Goal: Task Accomplishment & Management: Use online tool/utility

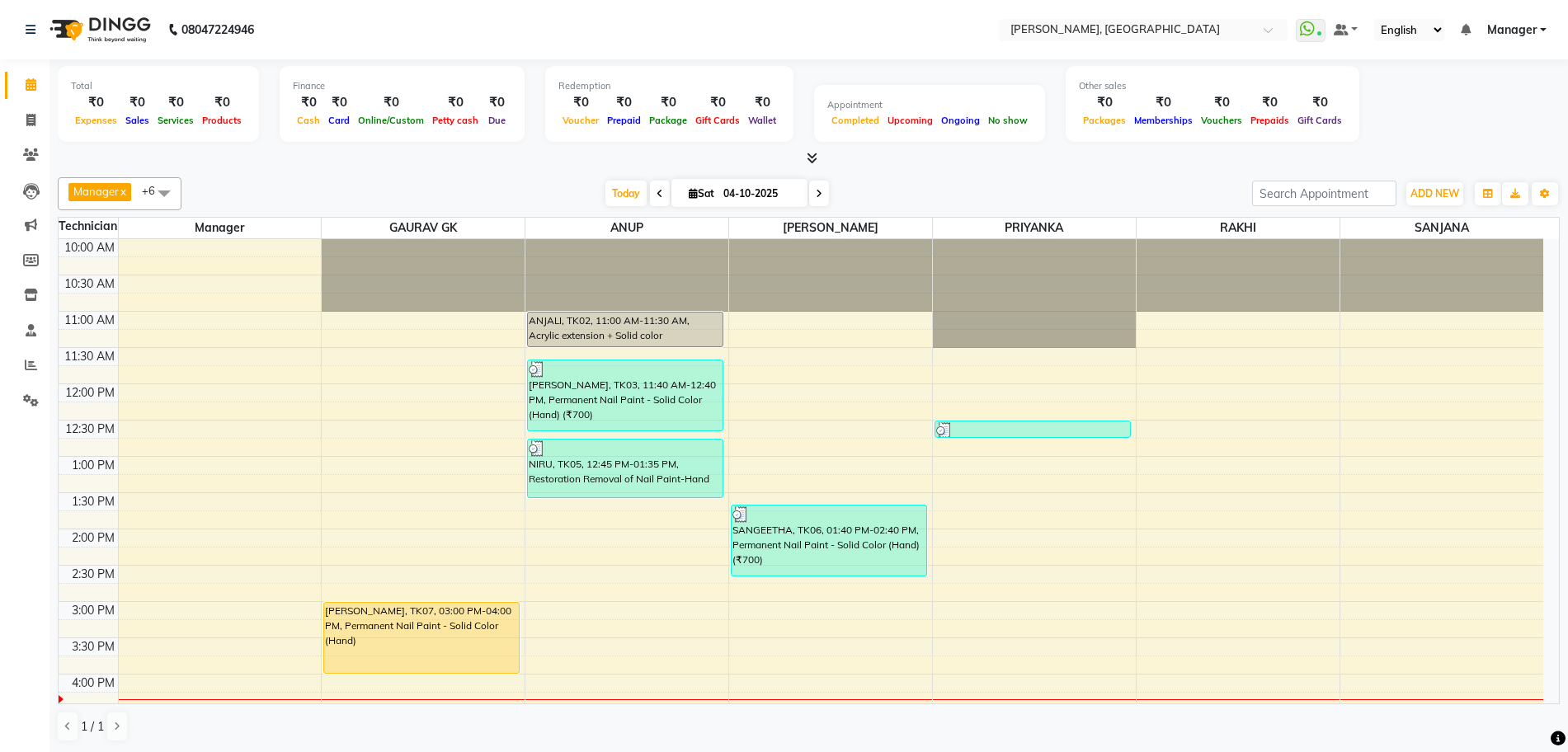
scroll to position [199, 0]
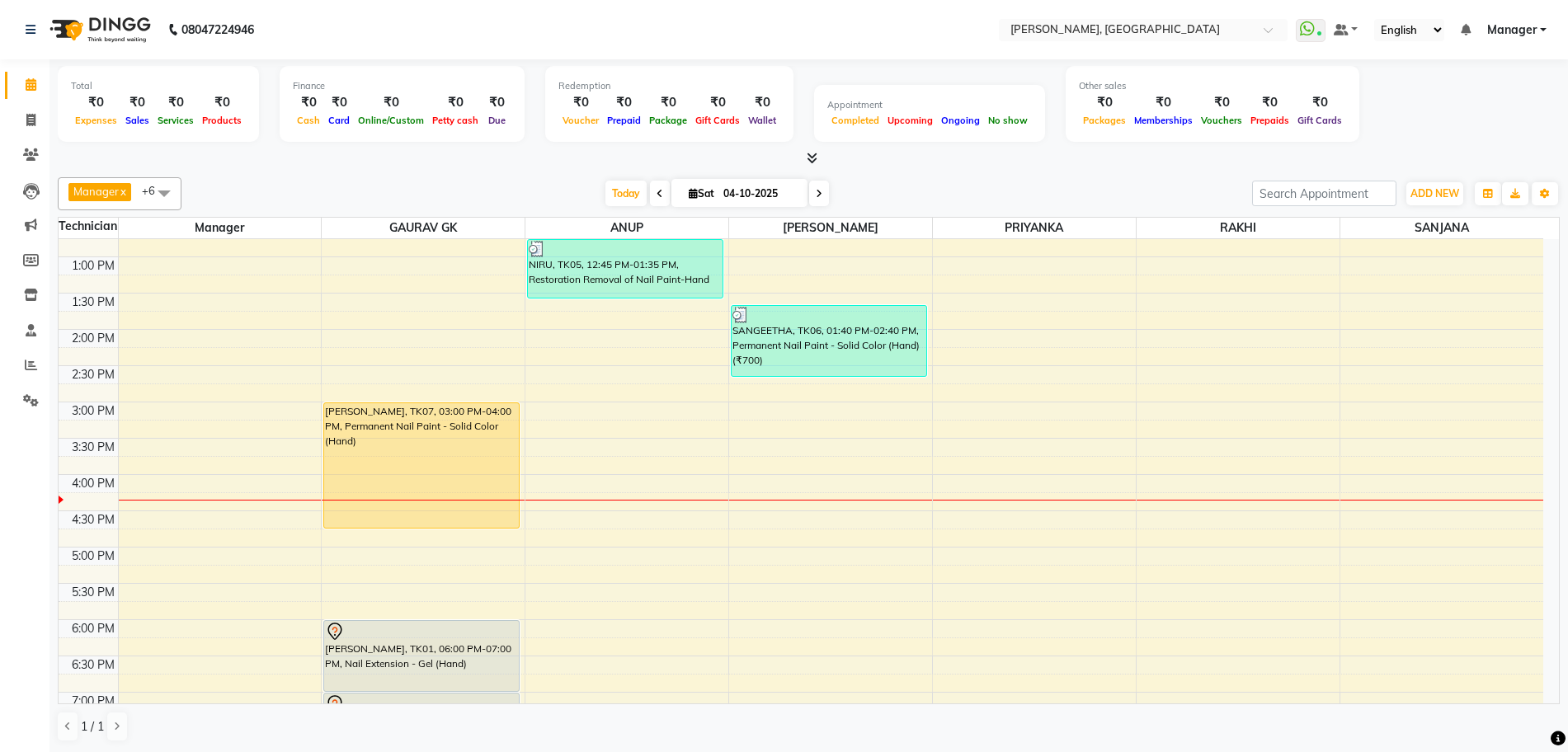
drag, startPoint x: 423, startPoint y: 471, endPoint x: 416, endPoint y: 524, distance: 53.5
click at [416, 524] on div "[PERSON_NAME], TK07, 03:00 PM-04:00 PM, Permanent Nail Paint - Solid Color (Han…" at bounding box center [423, 474] width 203 height 870
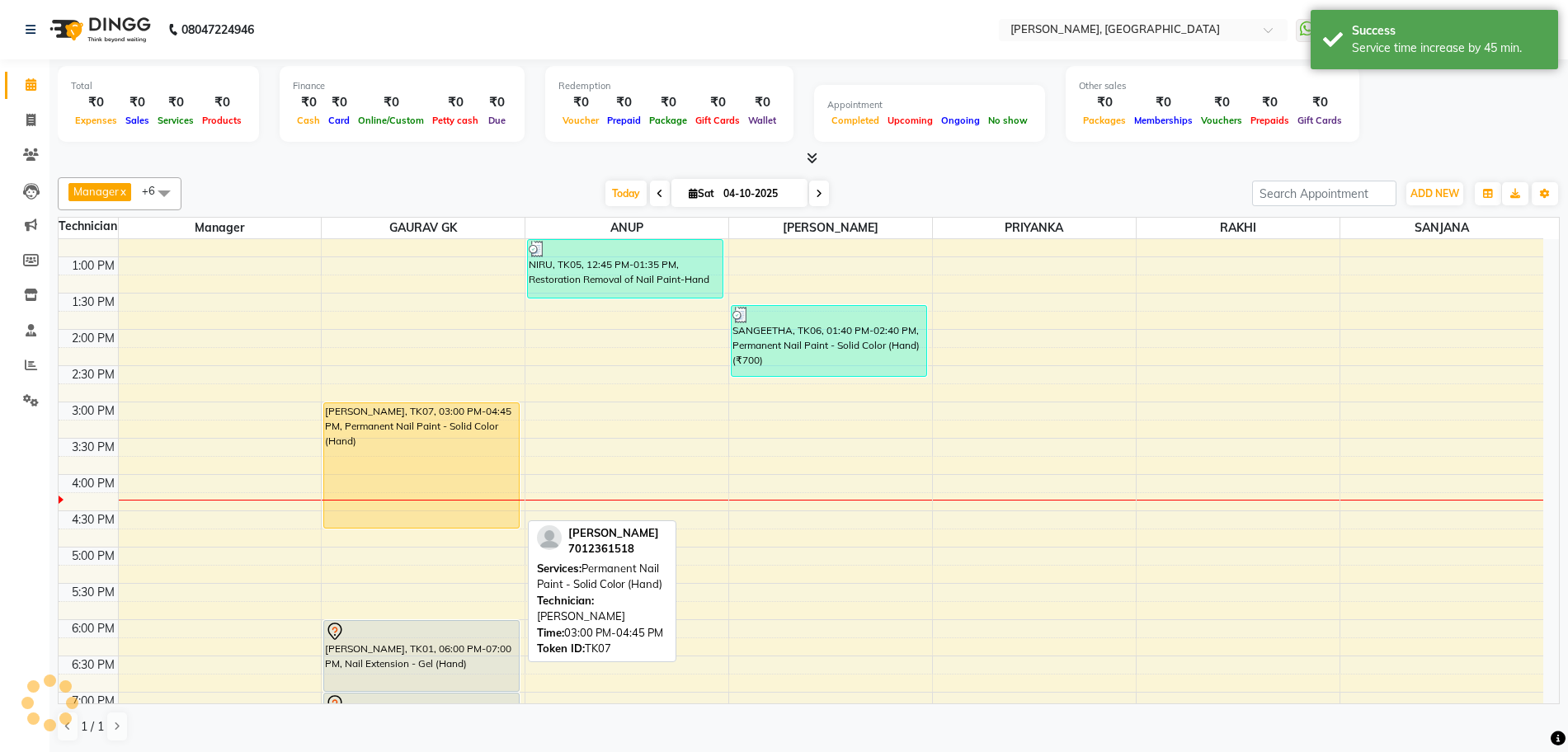
click at [435, 495] on div "[PERSON_NAME], TK07, 03:00 PM-04:45 PM, Permanent Nail Paint - Solid Color (Han…" at bounding box center [422, 465] width 195 height 125
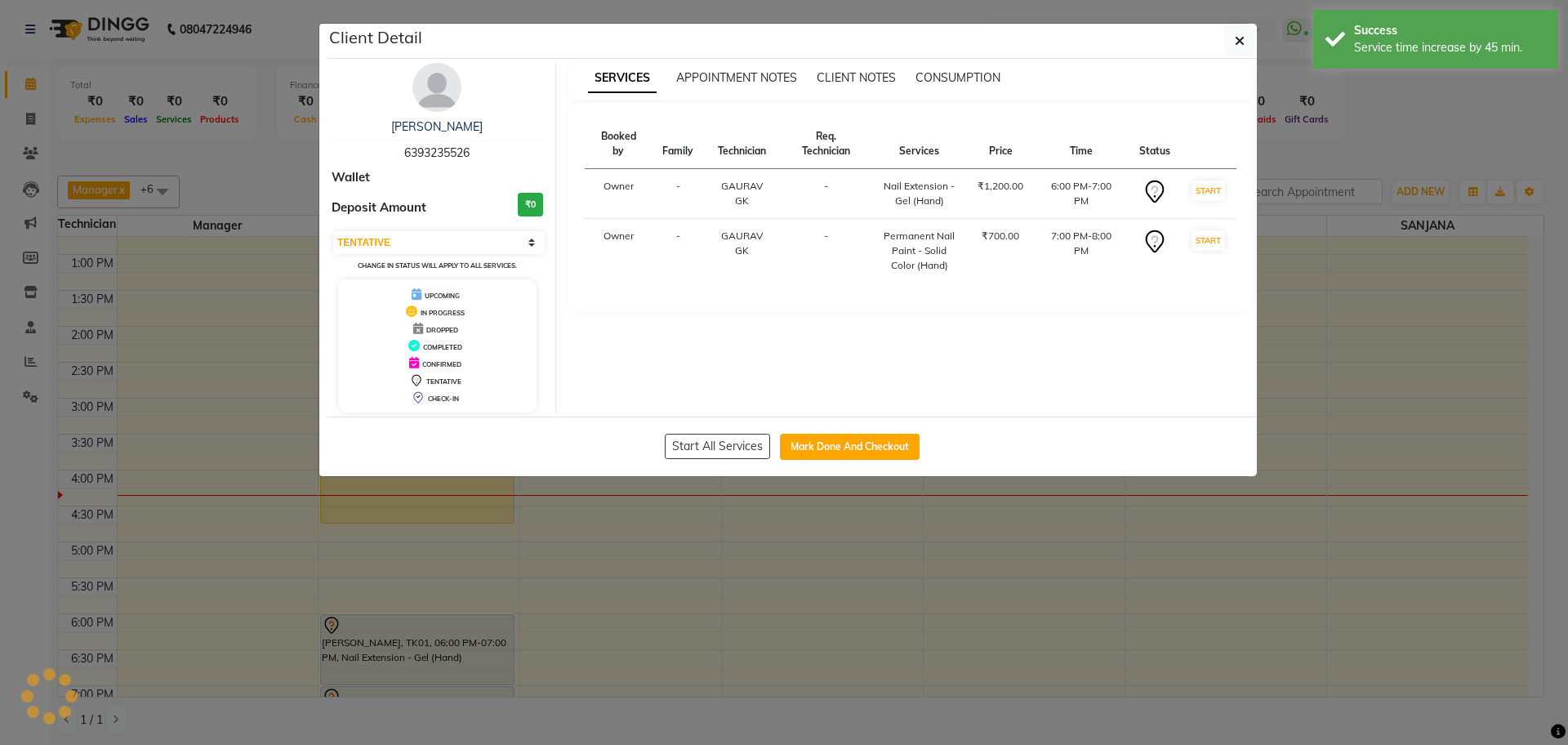
select select "1"
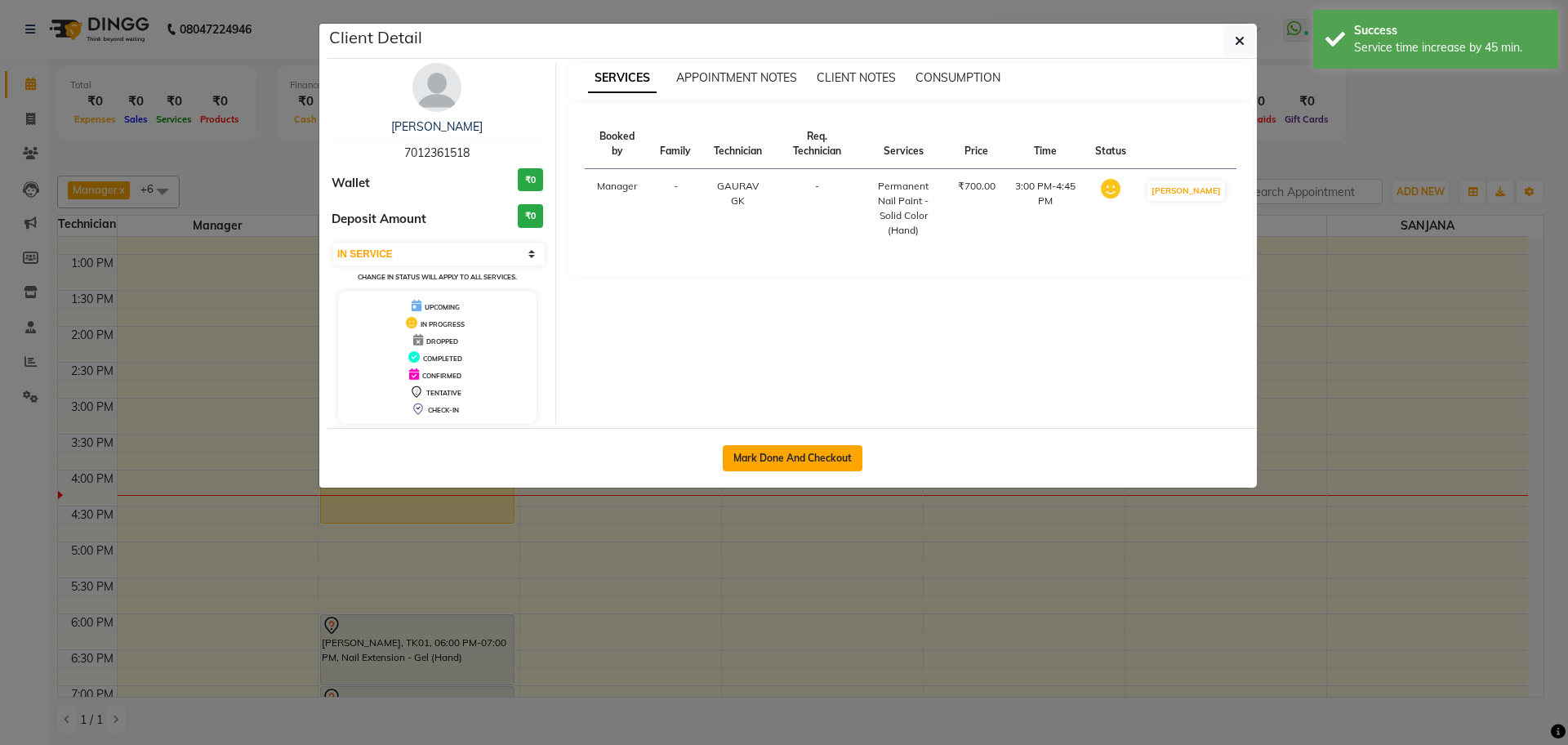
click at [816, 457] on button "Mark Done And Checkout" at bounding box center [792, 458] width 140 height 26
select select "service"
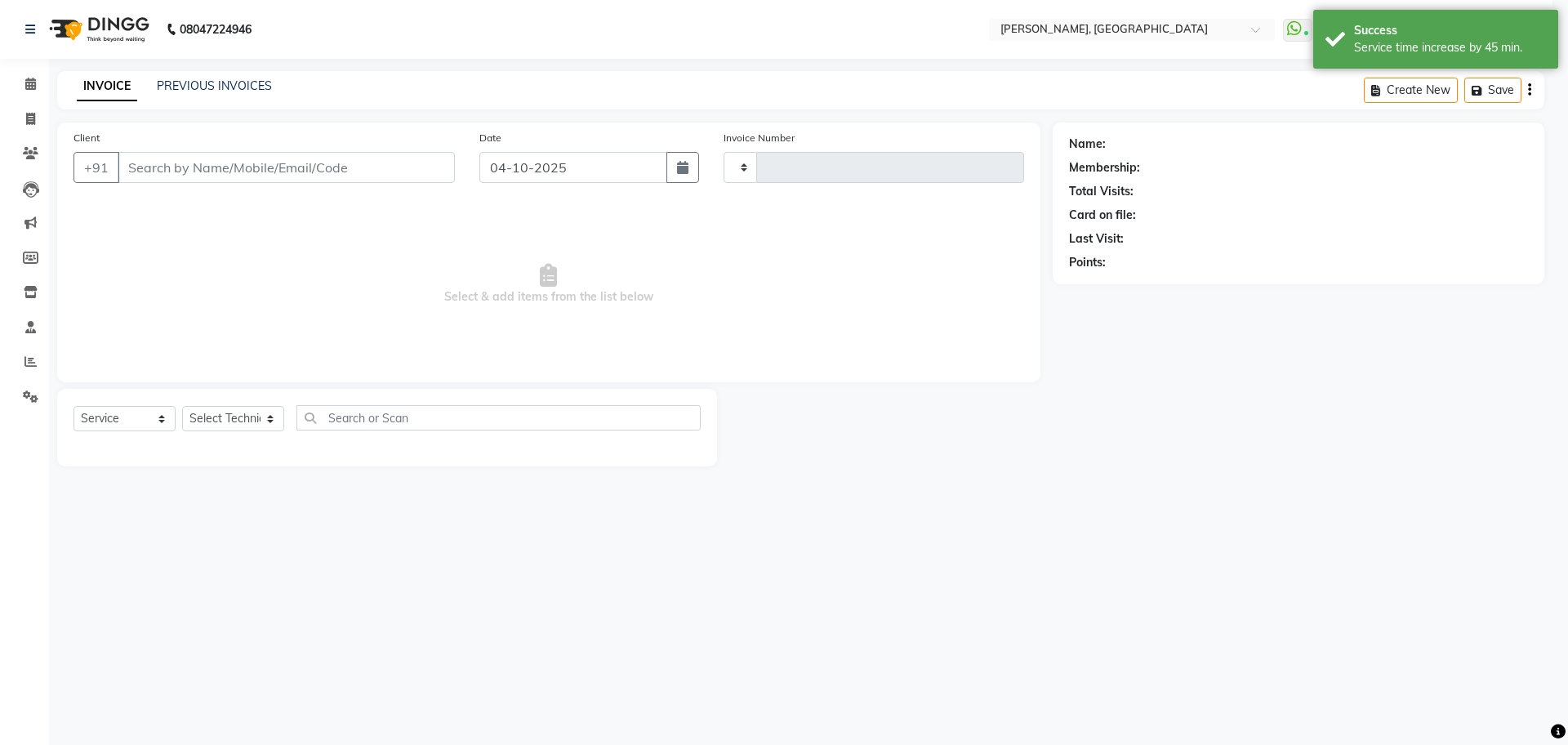
type input "1404"
select select "7674"
type input "70******18"
select select "86045"
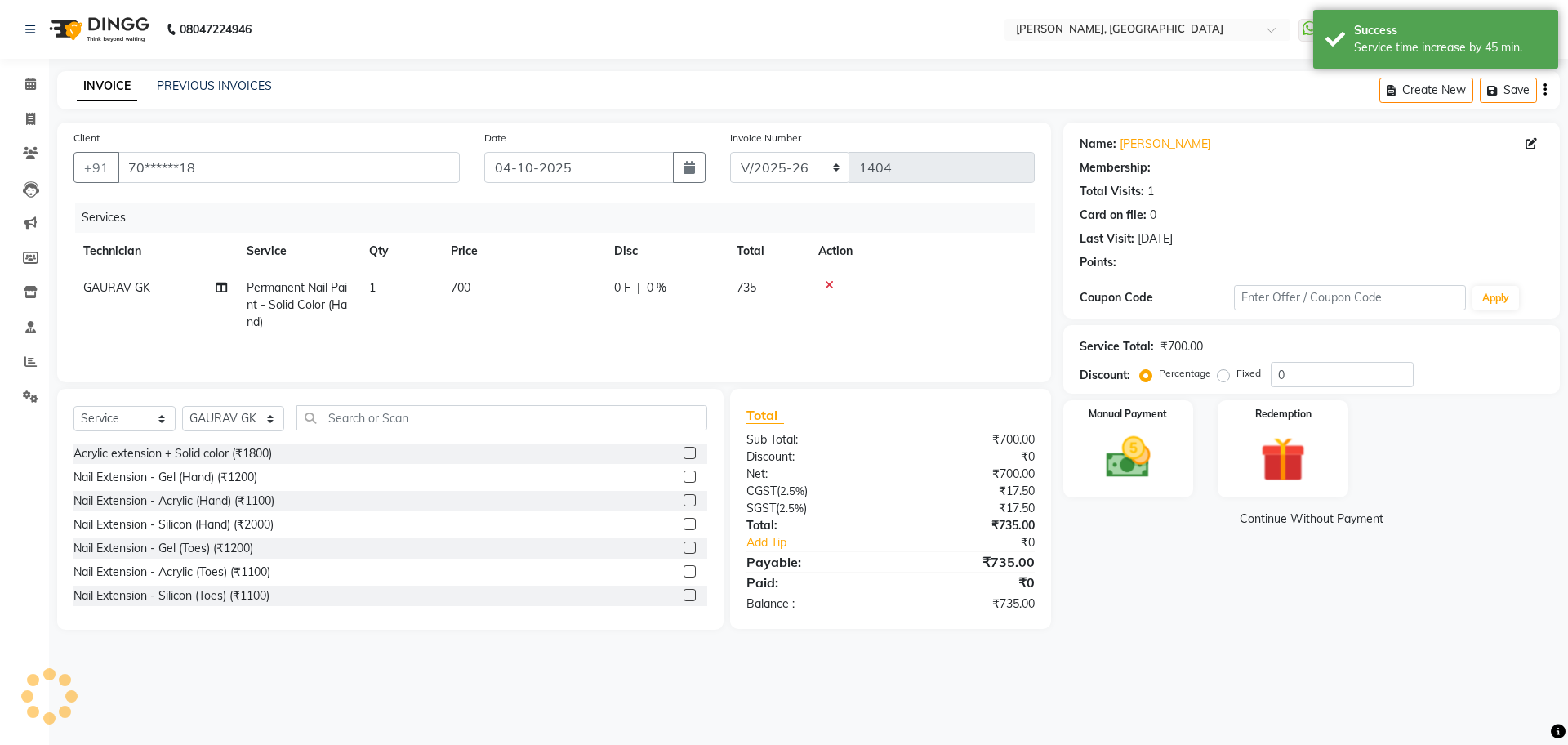
select select "1: Object"
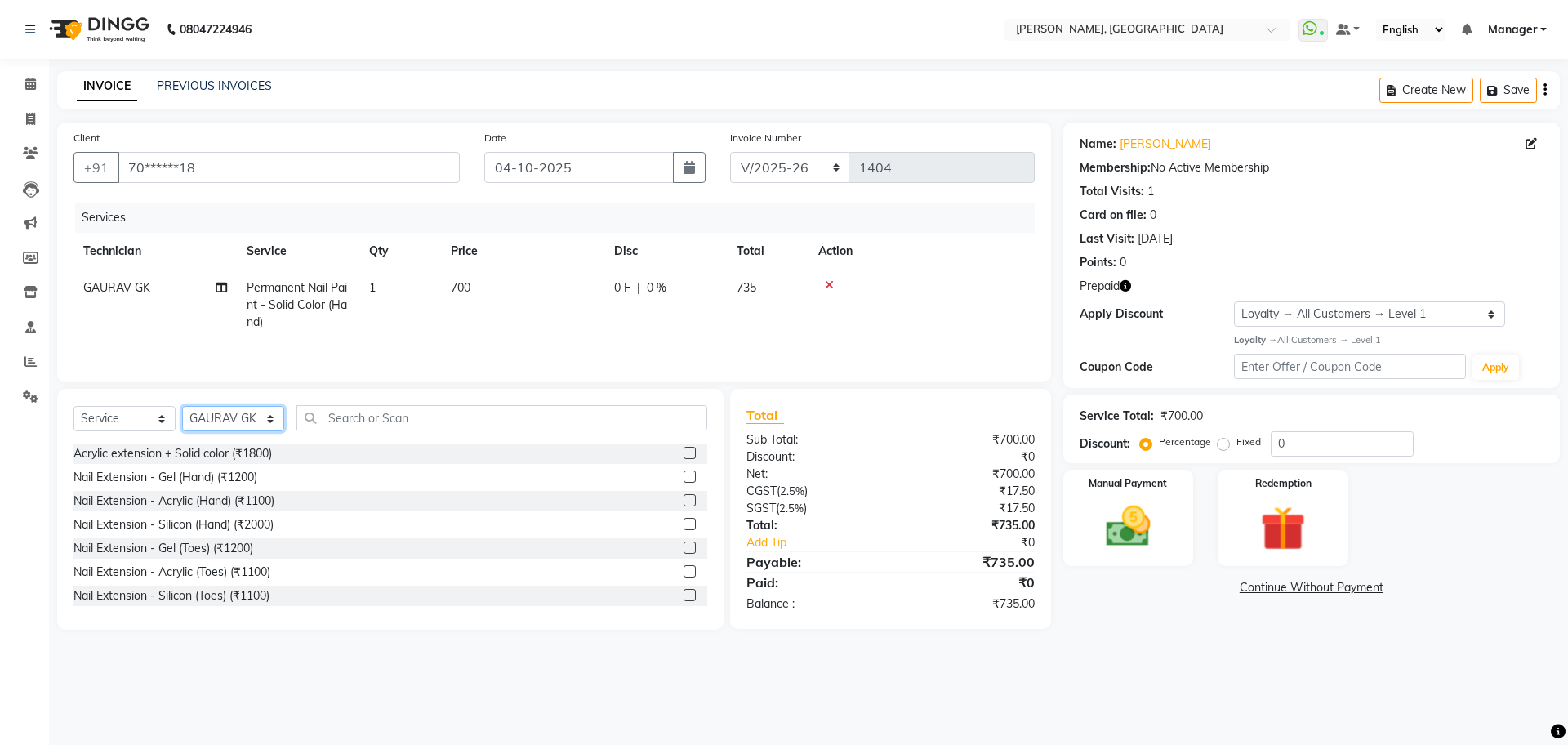
click at [243, 420] on select "Select Technician ANUP GAURAV GK [PERSON_NAME] Manager Owner [PERSON_NAME] RAKH…" at bounding box center [233, 419] width 103 height 25
select select "92343"
click at [182, 409] on select "Select Technician ANUP GAURAV GK [PERSON_NAME] Manager Owner [PERSON_NAME] RAKH…" at bounding box center [233, 419] width 103 height 25
click at [354, 425] on input "text" at bounding box center [501, 418] width 411 height 25
type input "150"
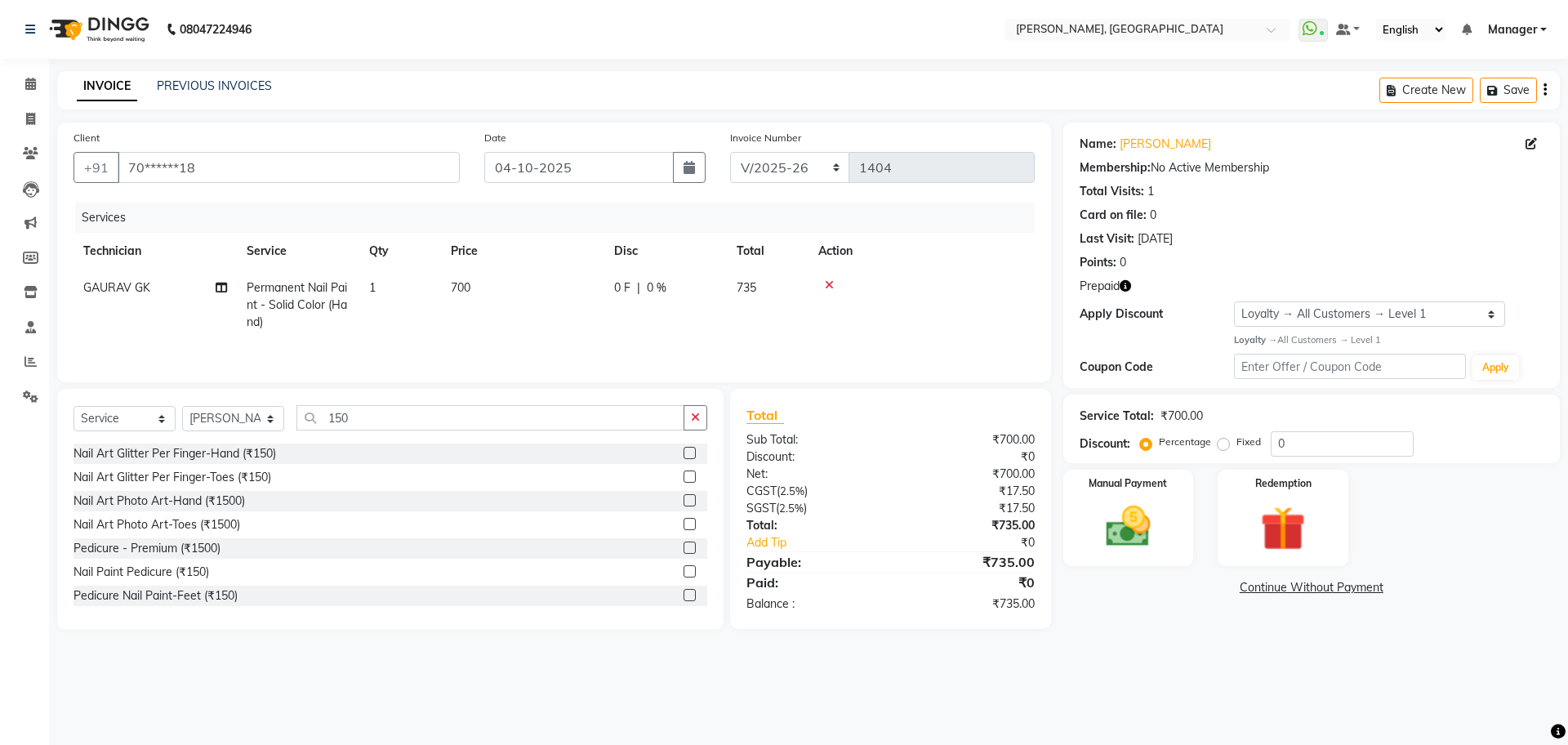
click at [684, 572] on label at bounding box center [690, 571] width 12 height 12
click at [684, 572] on input "checkbox" at bounding box center [689, 572] width 11 height 11
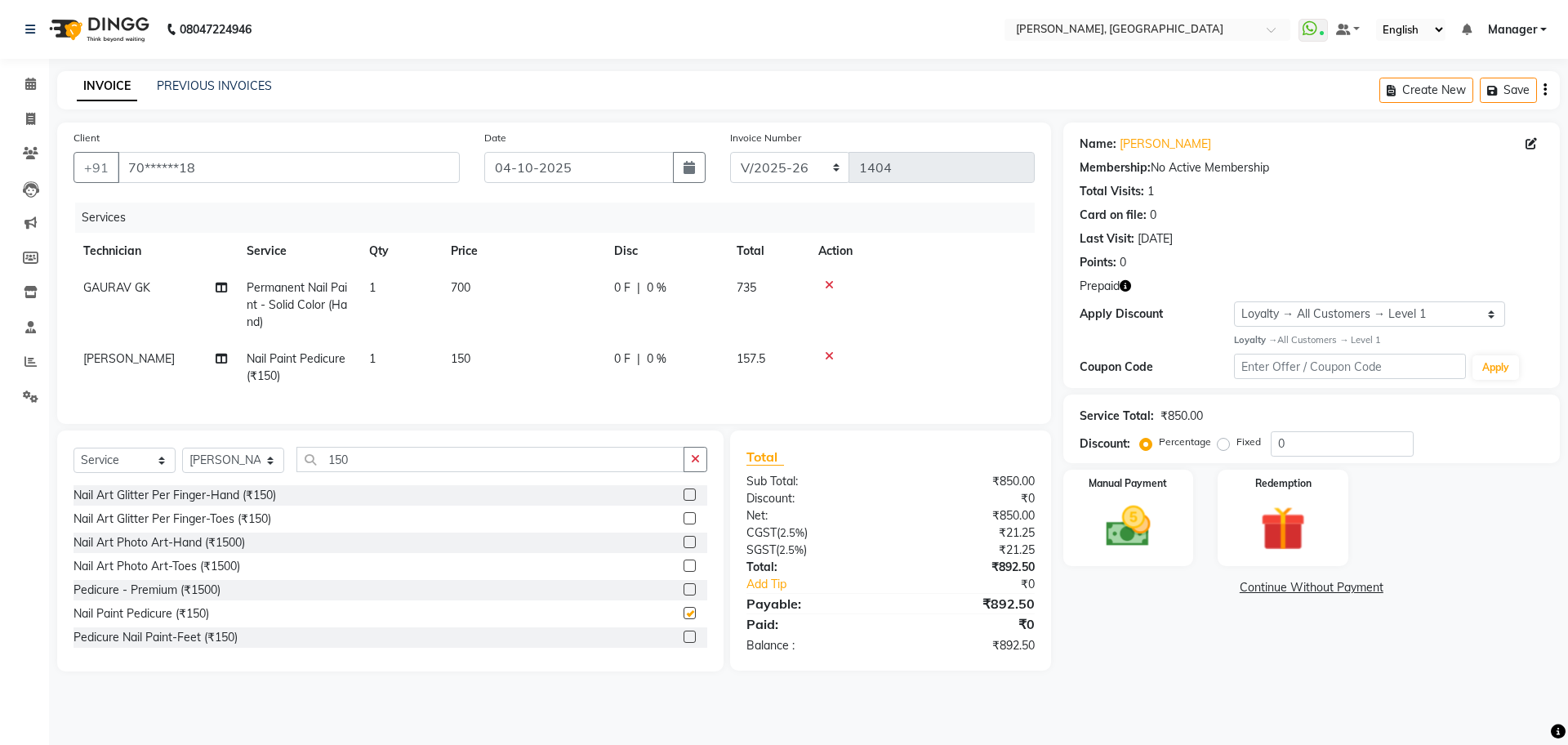
checkbox input "false"
click at [699, 465] on icon "button" at bounding box center [695, 459] width 9 height 11
click at [249, 468] on select "Select Technician ANUP GAURAV GK [PERSON_NAME] Manager Owner [PERSON_NAME] RAKH…" at bounding box center [233, 460] width 103 height 25
select select "79631"
click at [182, 464] on select "Select Technician ANUP GAURAV GK [PERSON_NAME] Manager Owner [PERSON_NAME] RAKH…" at bounding box center [233, 460] width 103 height 25
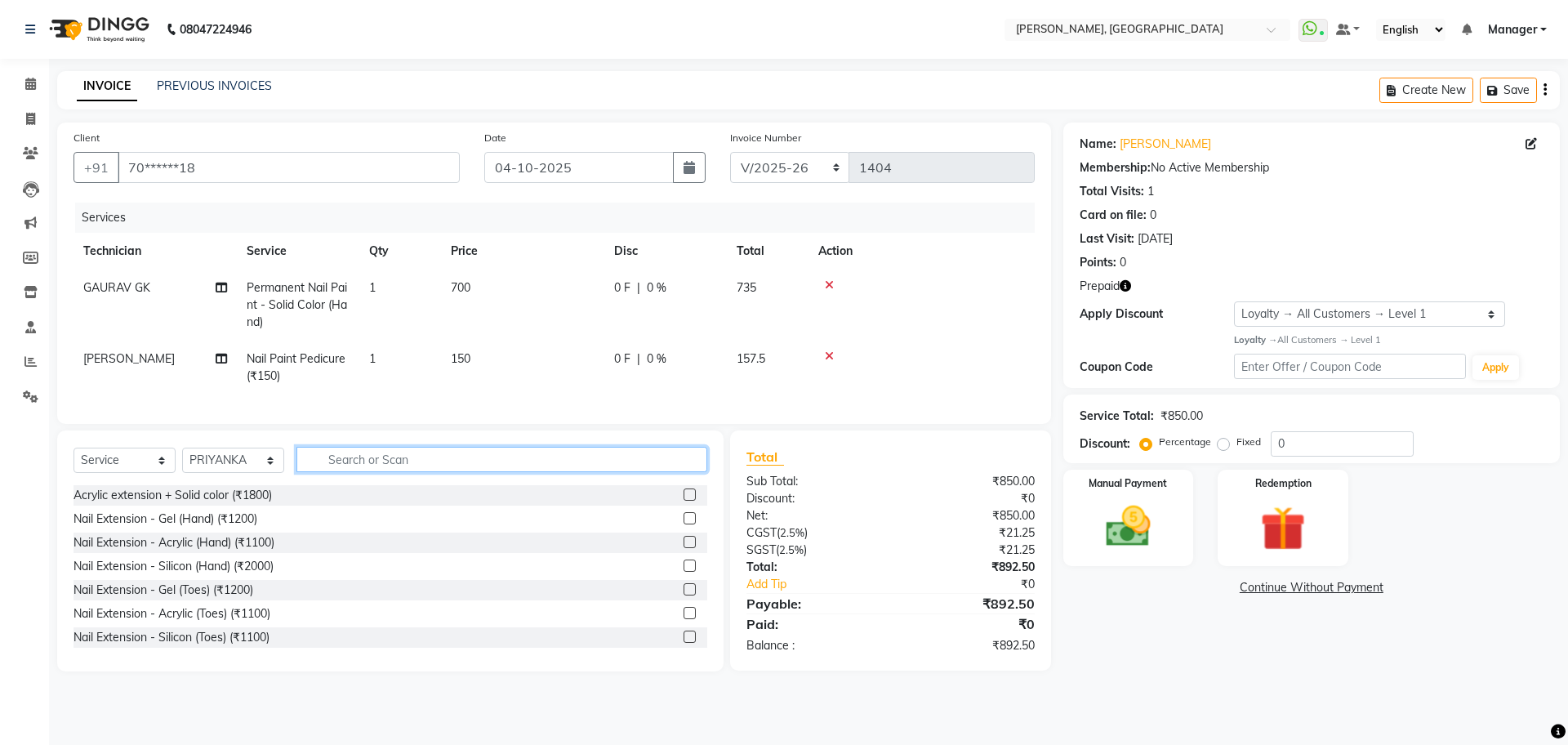
click at [346, 472] on input "text" at bounding box center [501, 459] width 411 height 25
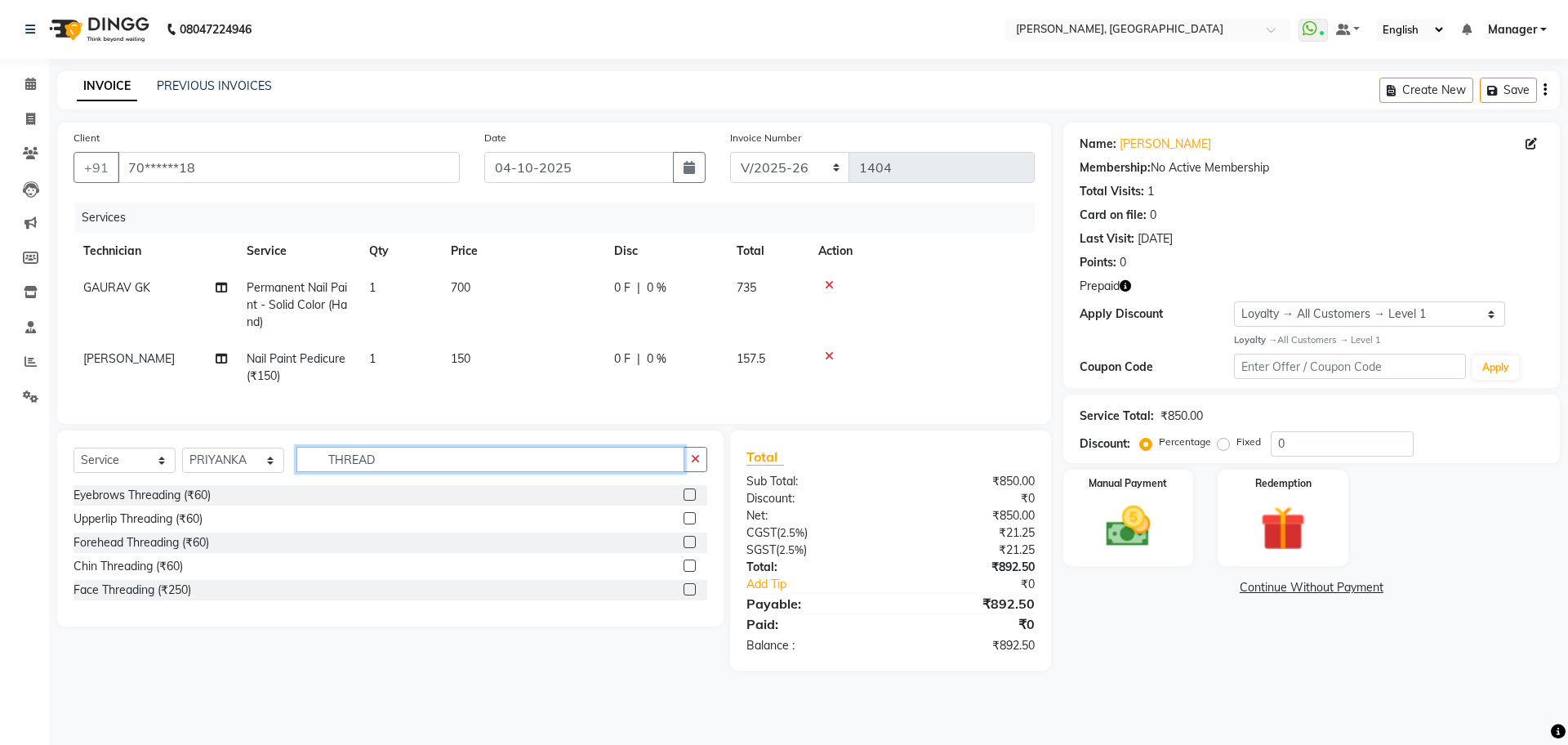
type input "THREAD"
click at [682, 506] on div "Eyebrows Threading (₹60)" at bounding box center [391, 496] width 634 height 20
click at [688, 501] on label at bounding box center [690, 495] width 12 height 12
click at [688, 501] on input "checkbox" at bounding box center [689, 496] width 11 height 11
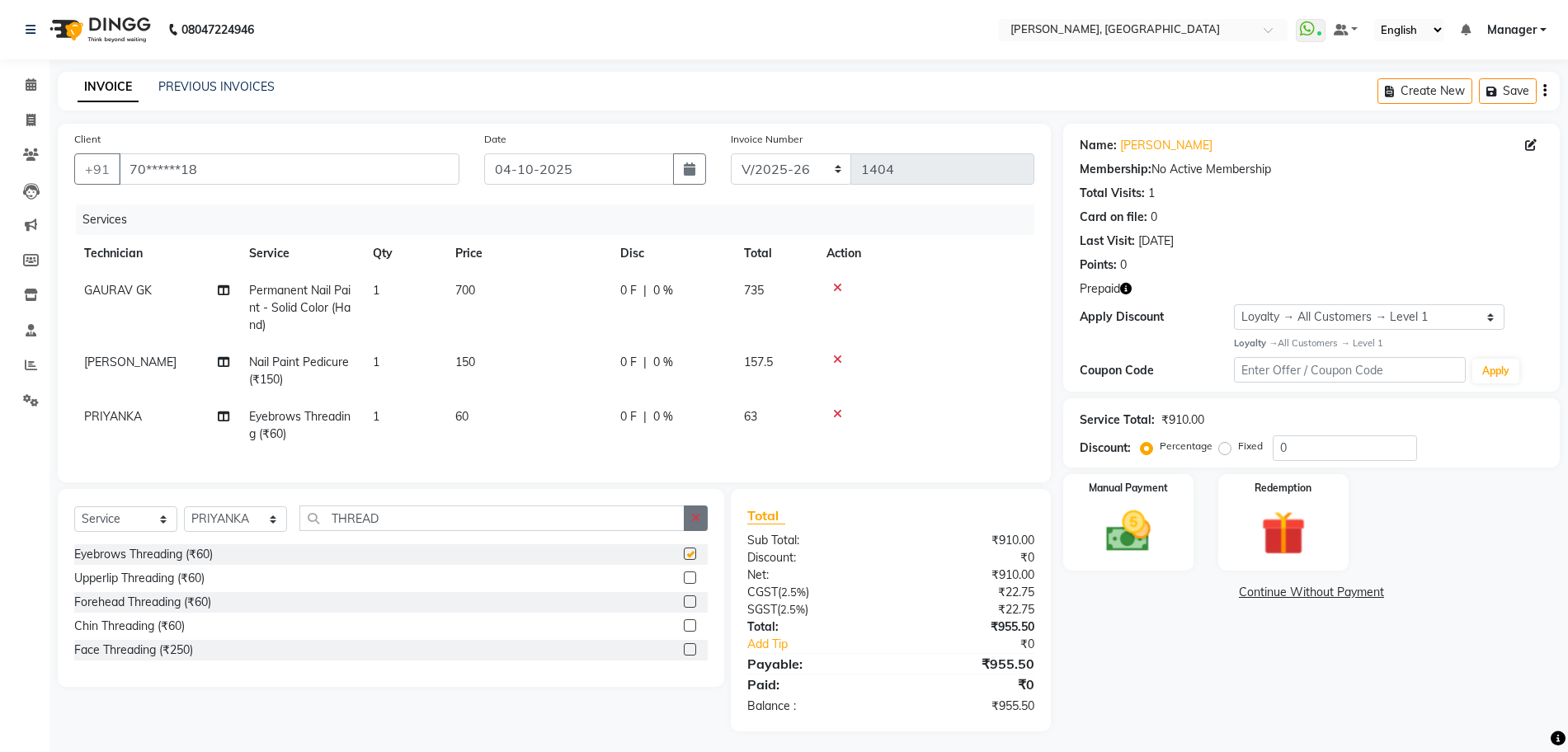
checkbox input "false"
click at [704, 531] on button "button" at bounding box center [695, 518] width 24 height 26
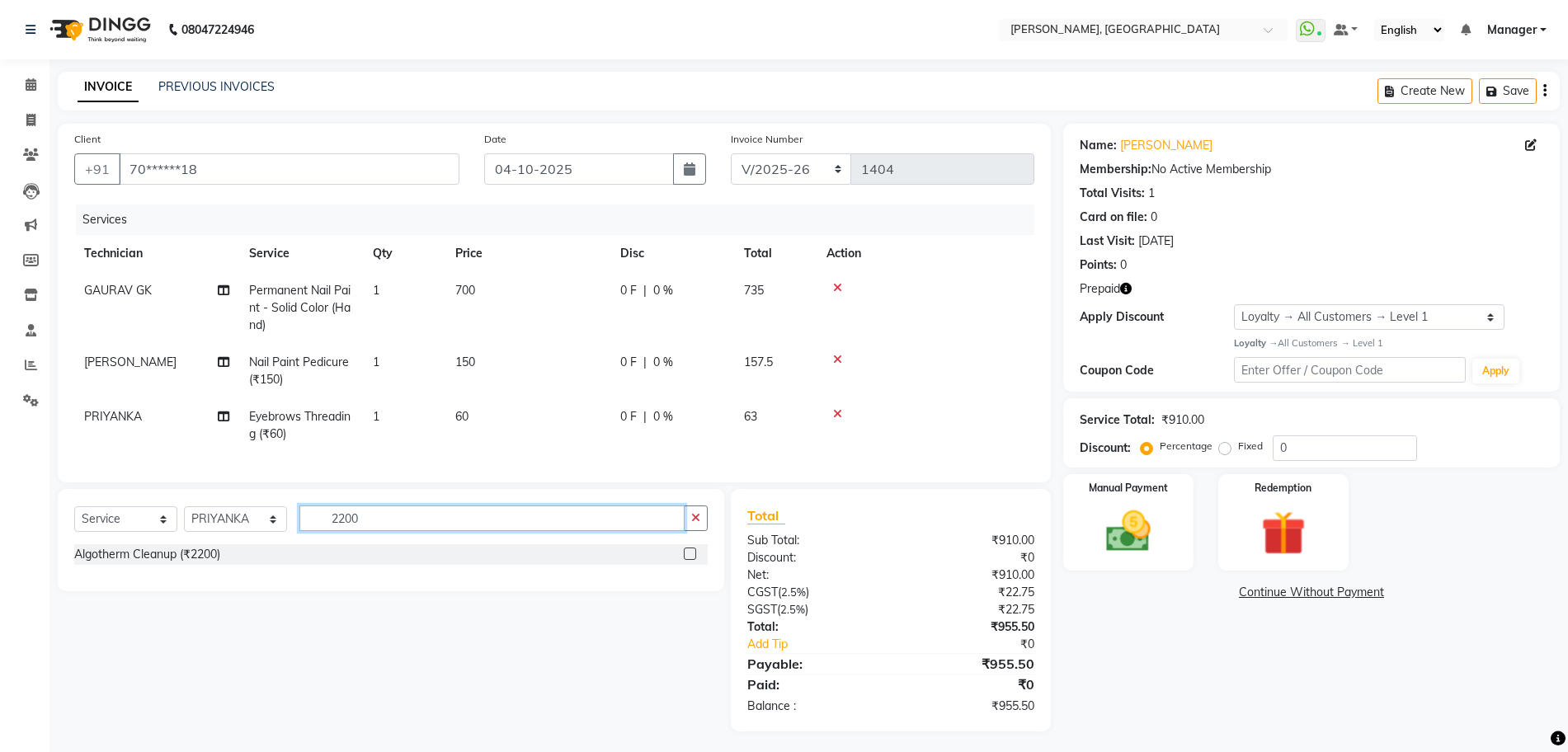
type input "2200"
click at [691, 560] on label at bounding box center [689, 554] width 12 height 12
click at [691, 560] on input "checkbox" at bounding box center [689, 554] width 11 height 11
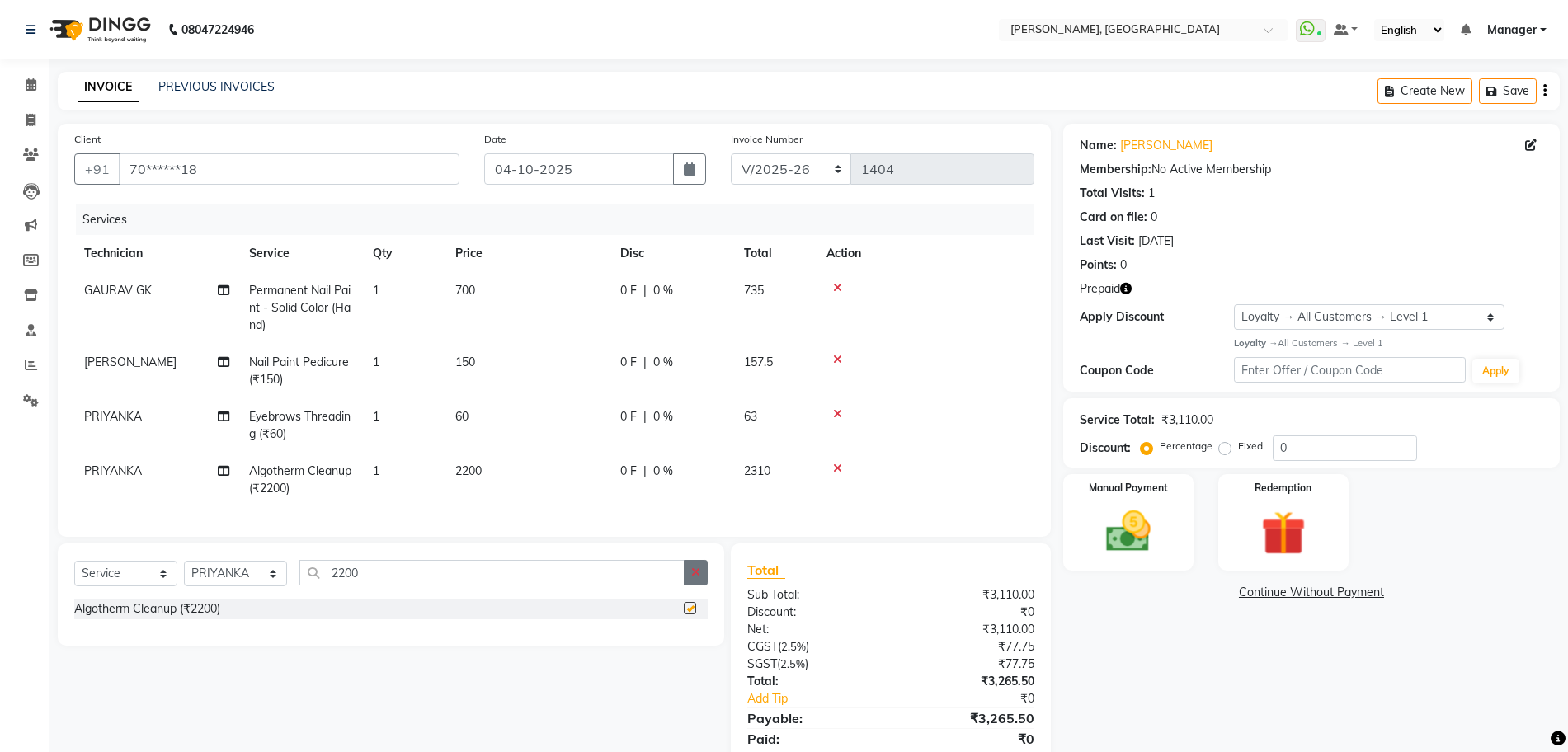
checkbox input "false"
click at [690, 584] on button "button" at bounding box center [695, 573] width 24 height 26
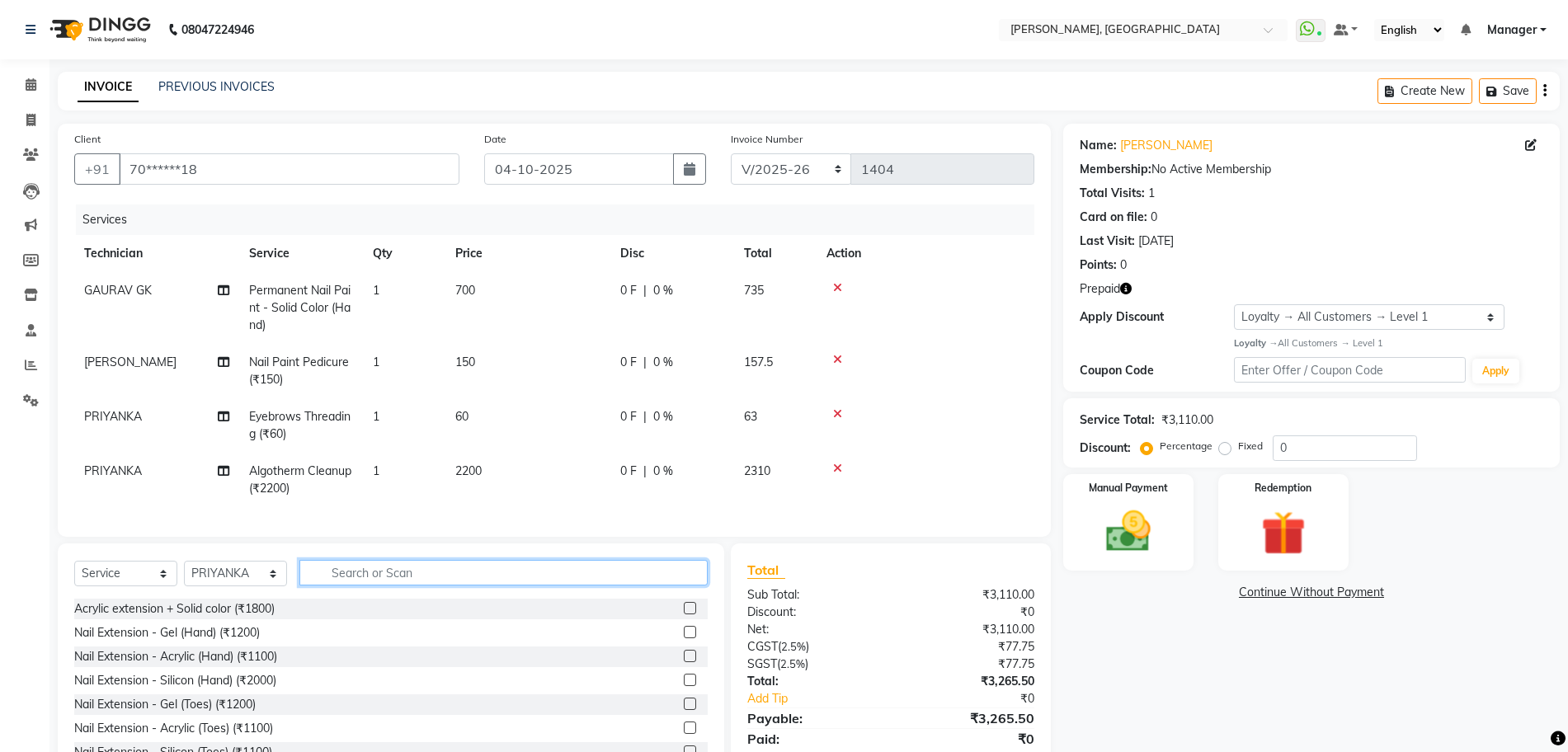
scroll to position [75, 0]
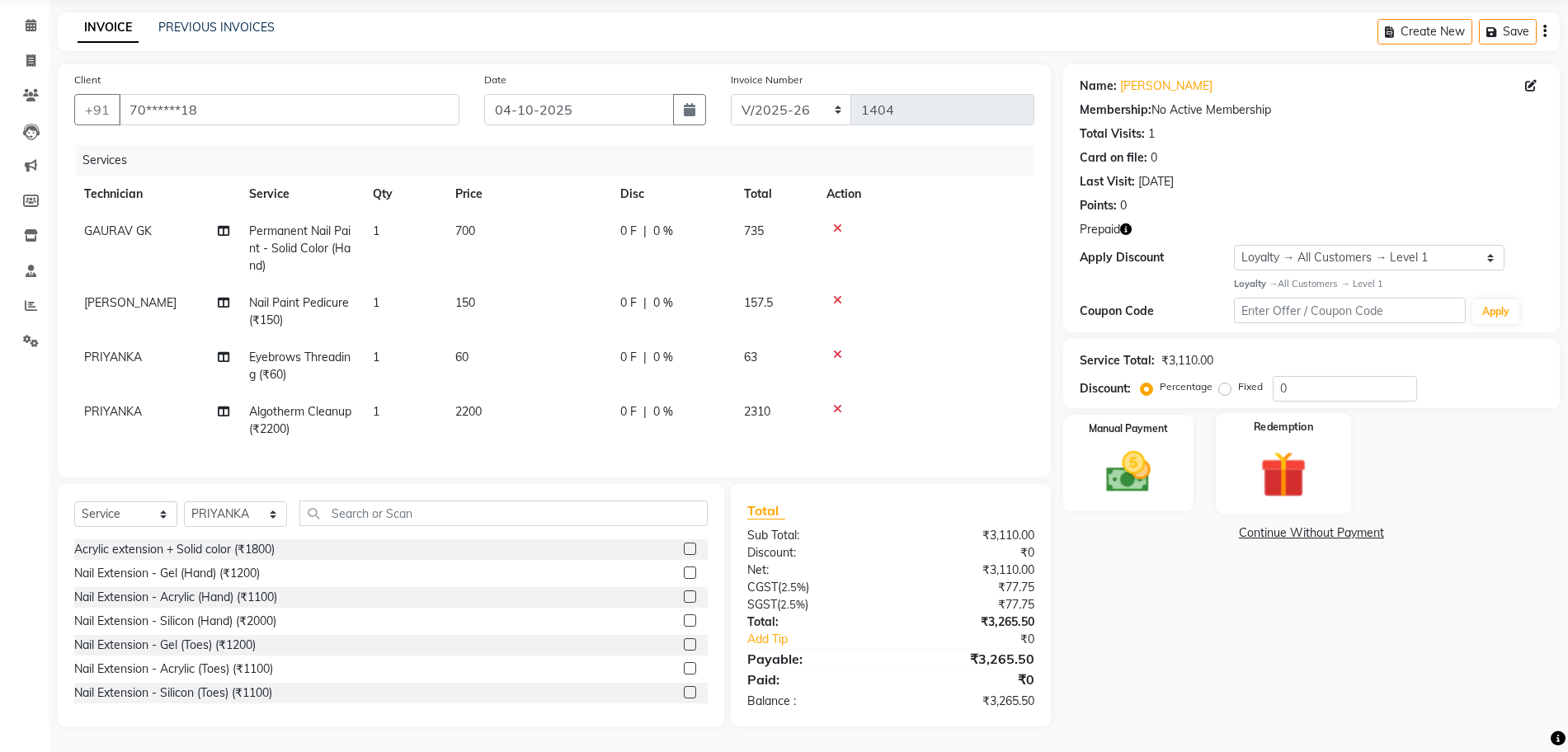
click at [1306, 420] on div "Redemption" at bounding box center [1283, 463] width 135 height 101
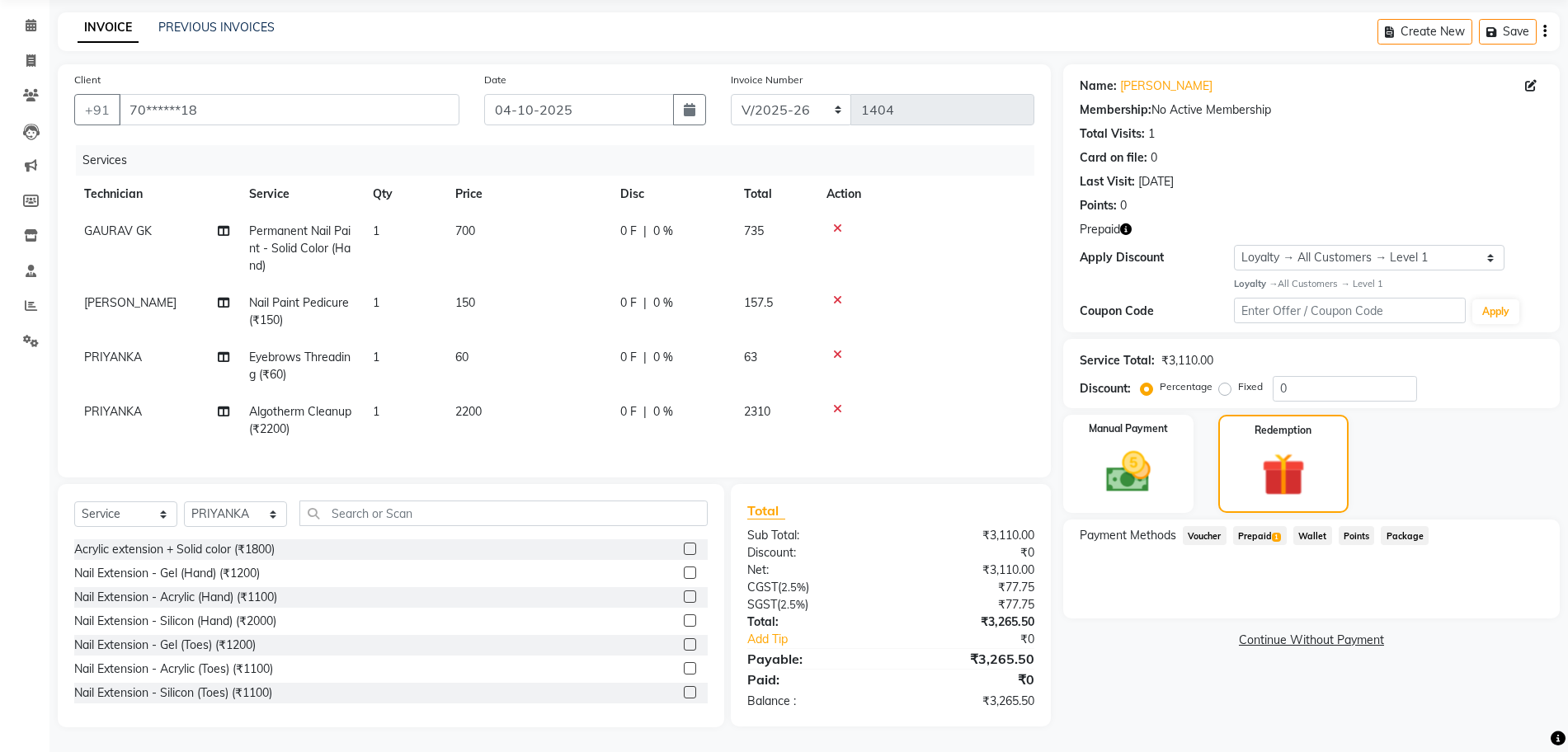
click at [1269, 526] on span "Prepaid 1" at bounding box center [1259, 536] width 54 height 19
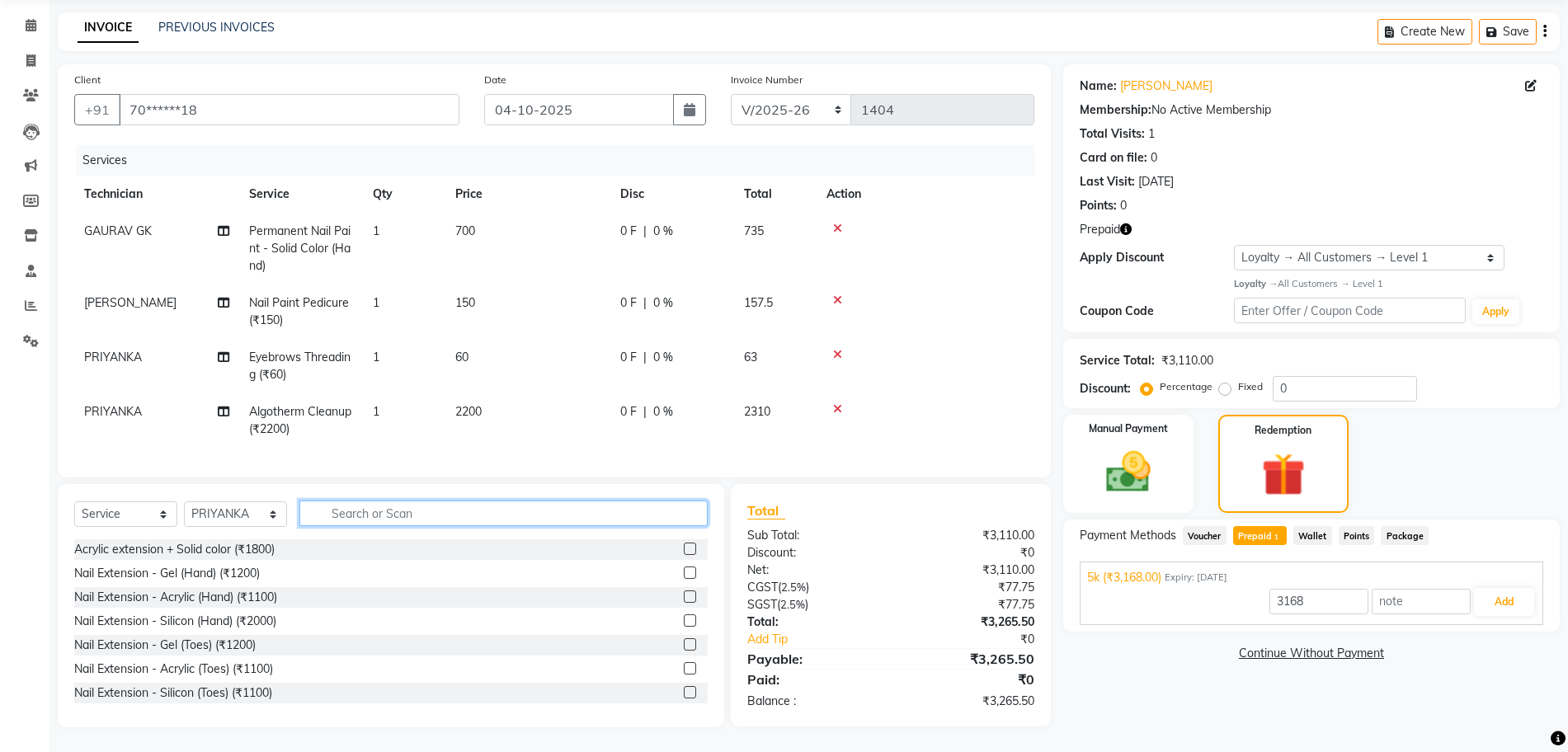
click at [372, 519] on input "text" at bounding box center [503, 513] width 408 height 26
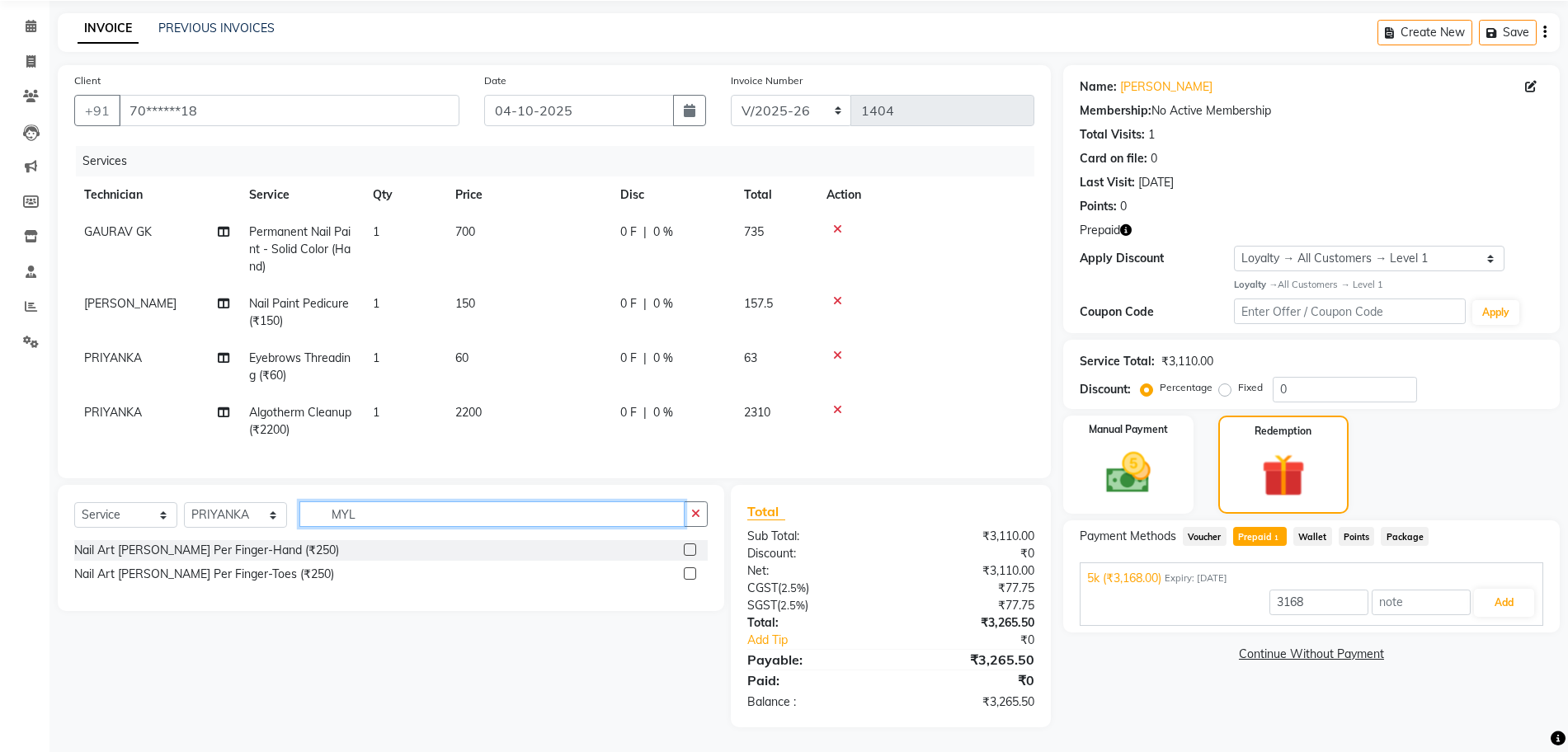
type input "MYL"
click at [689, 551] on label at bounding box center [689, 549] width 12 height 12
click at [689, 551] on input "checkbox" at bounding box center [689, 550] width 11 height 11
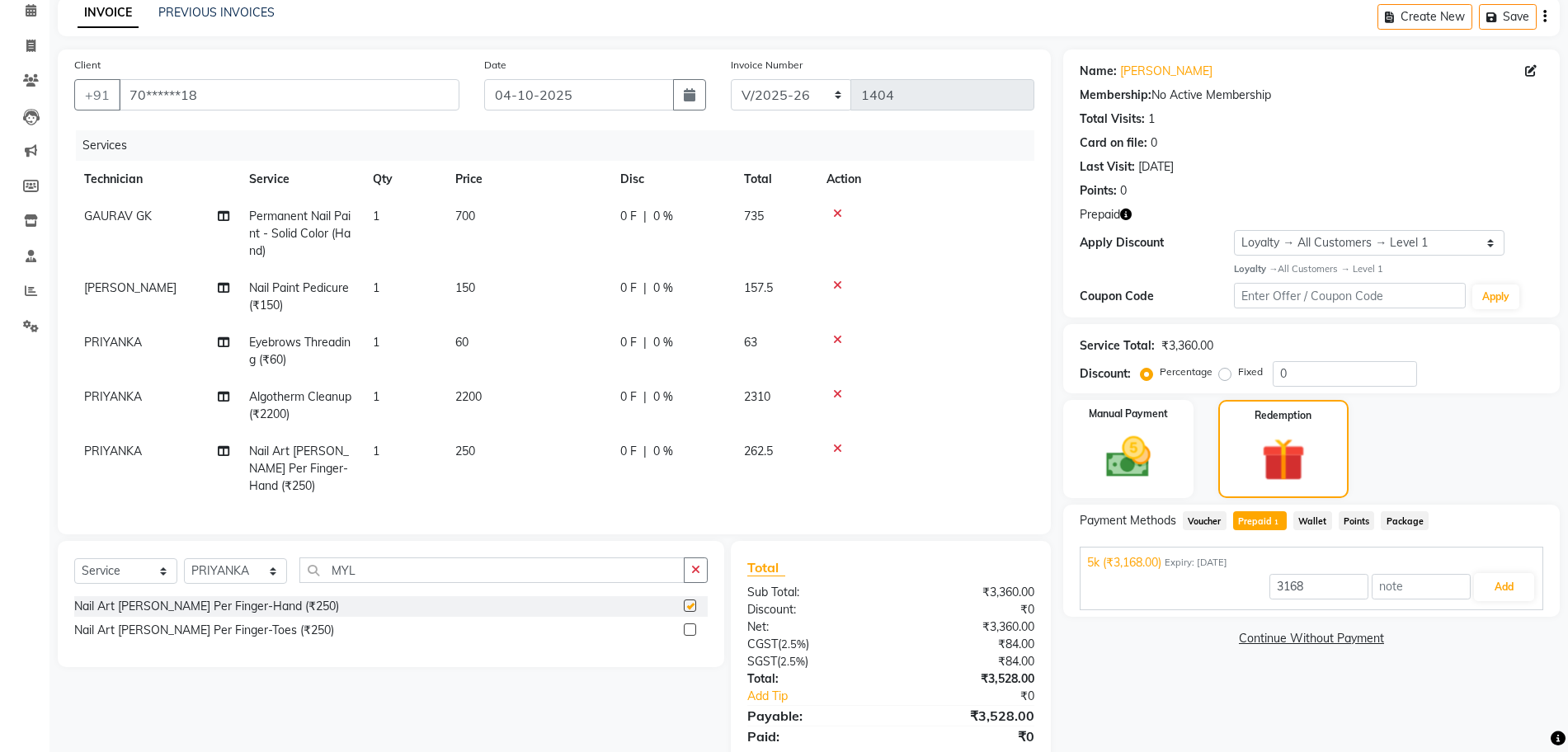
checkbox input "false"
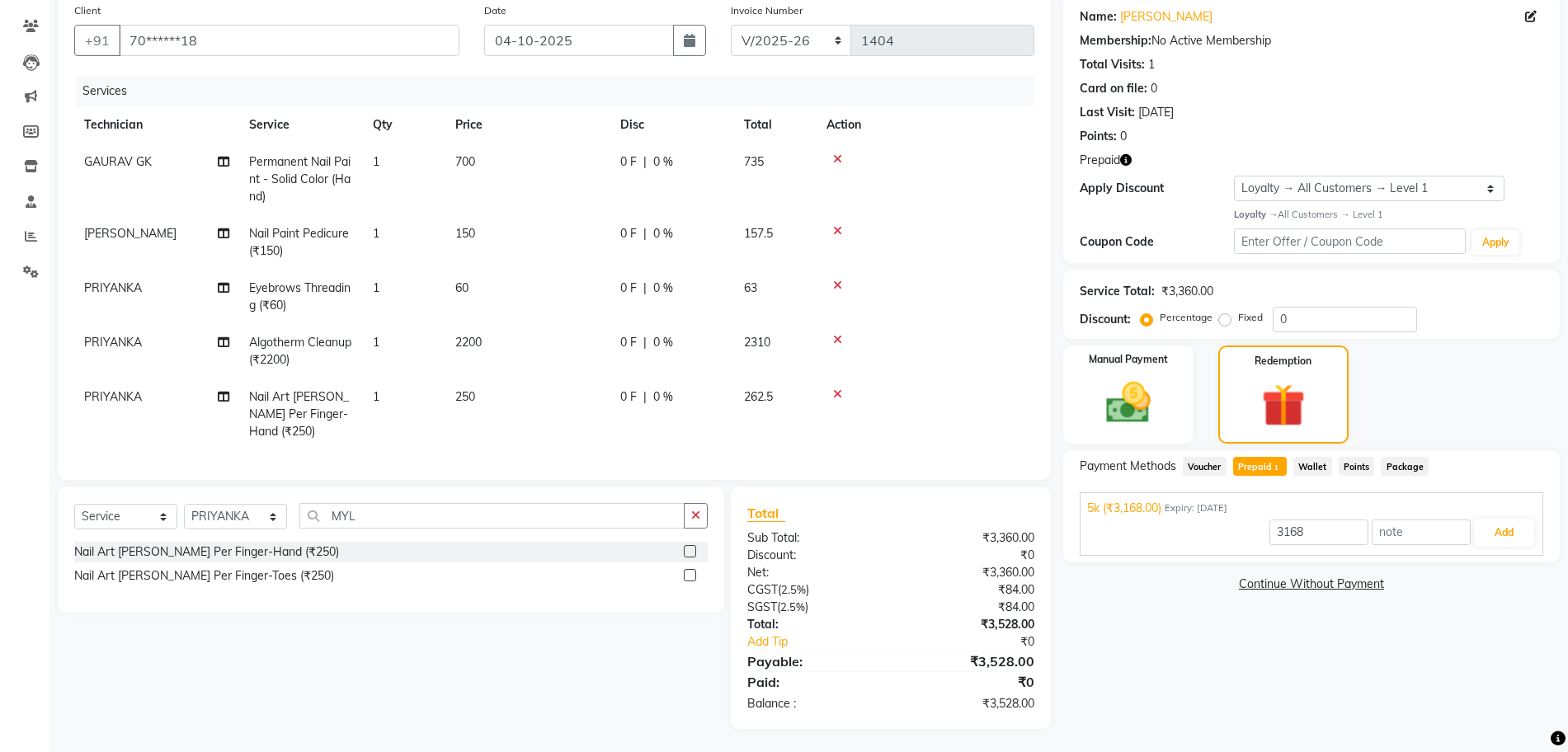
click at [488, 388] on td "250" at bounding box center [528, 415] width 165 height 72
select select "79631"
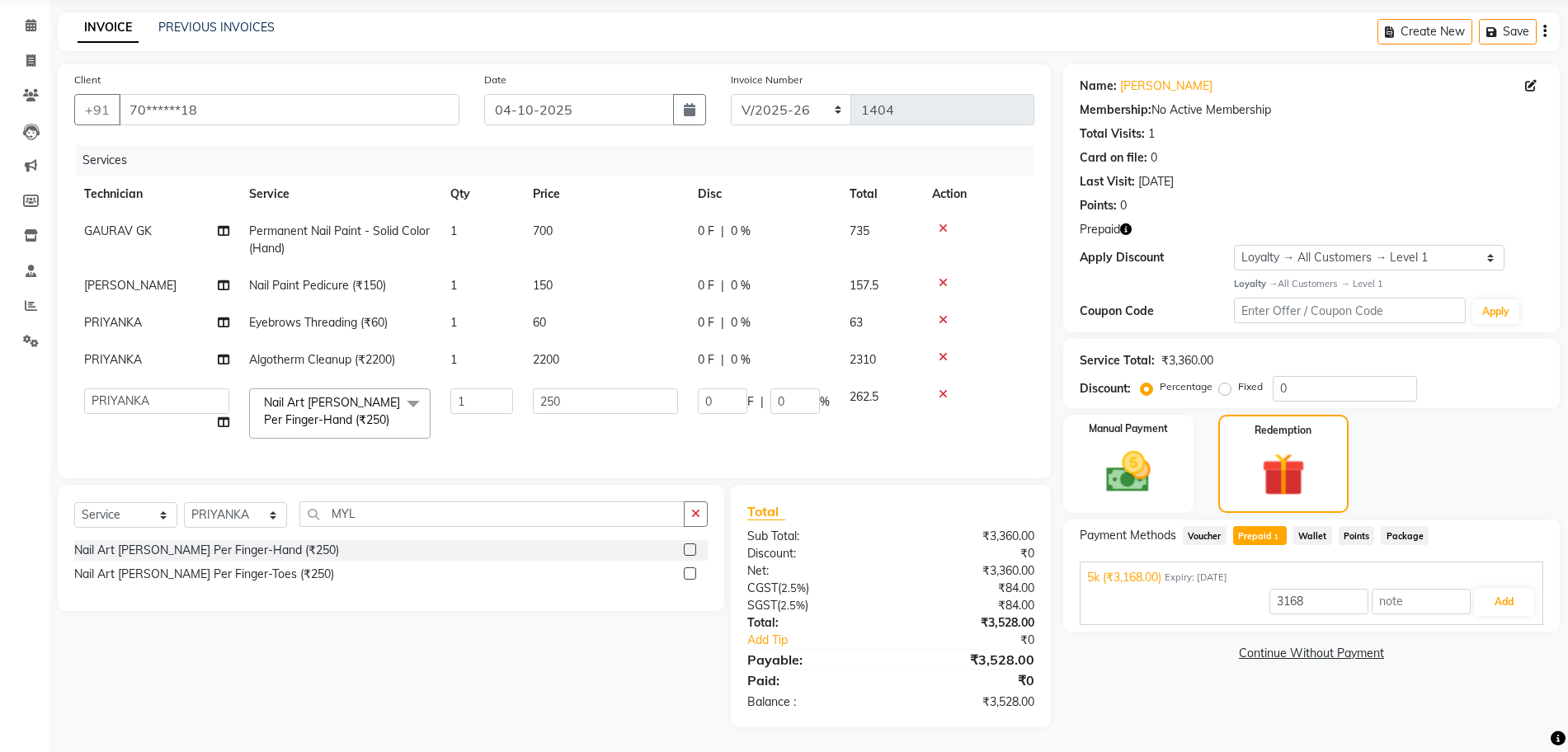
scroll to position [75, 0]
click at [583, 392] on input "250" at bounding box center [606, 401] width 145 height 26
type input "2"
type input "100"
click at [656, 445] on div "Services Technician Service Qty Price Disc Total Action GAURAV GK Permanent Nai…" at bounding box center [554, 304] width 960 height 317
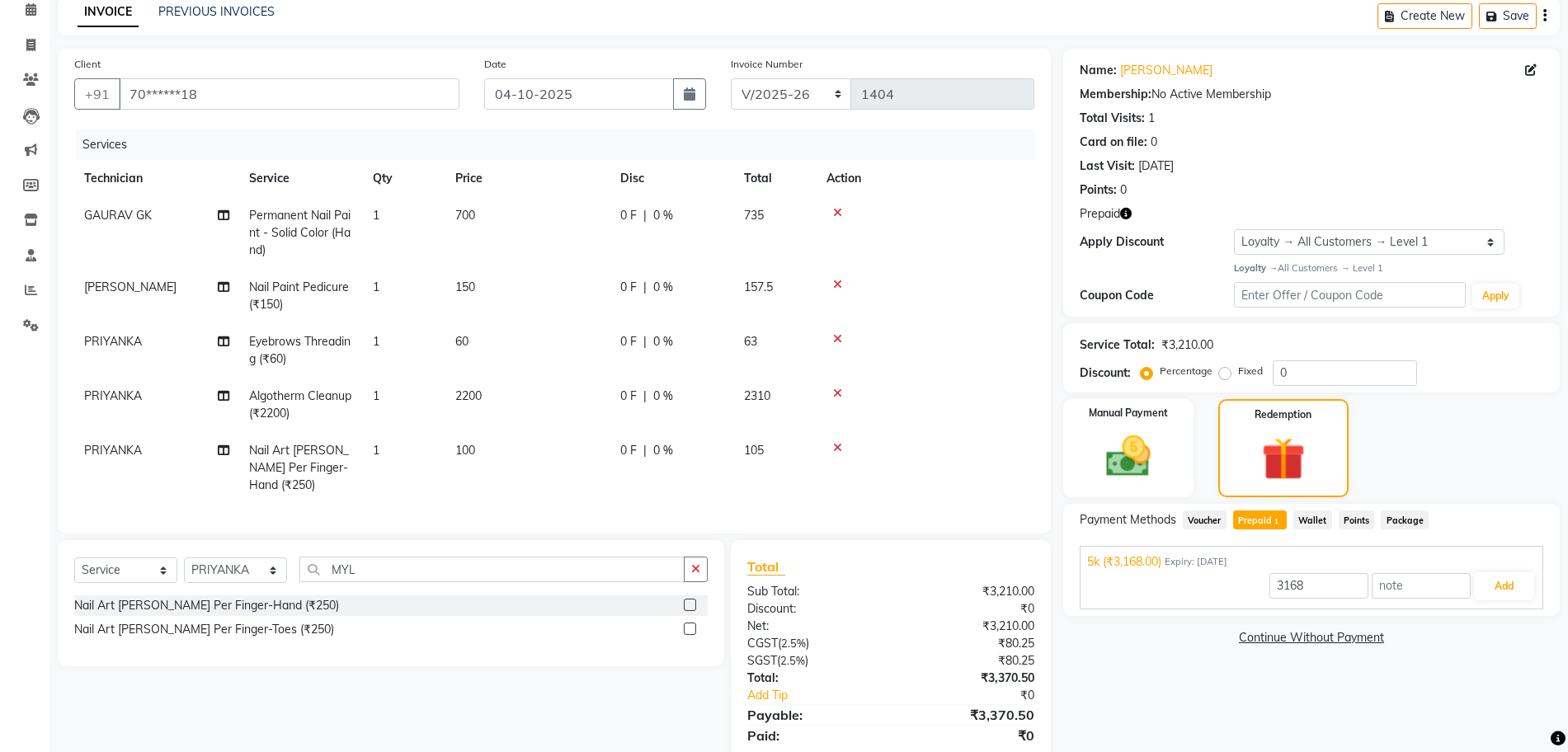
scroll to position [128, 0]
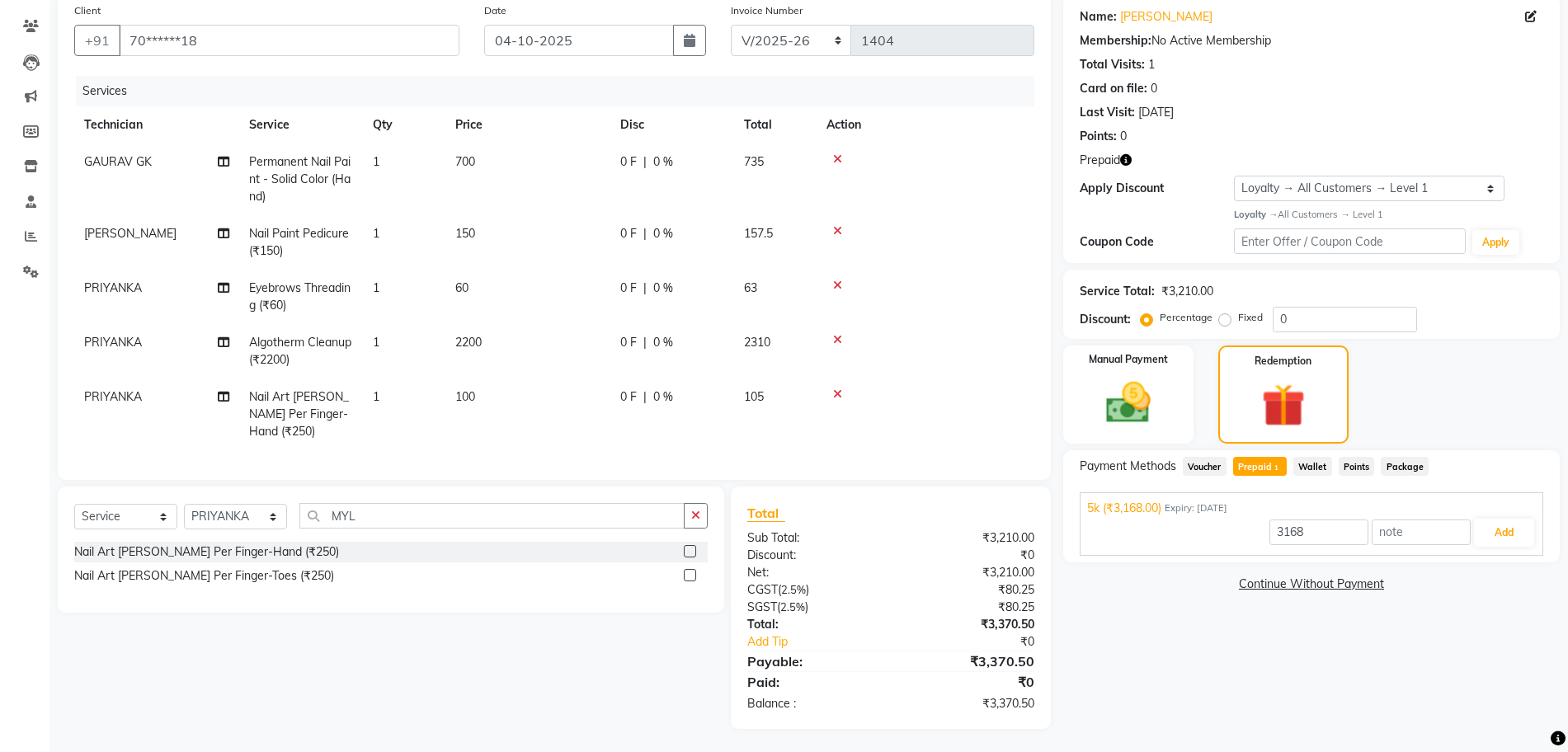
click at [389, 400] on td "1" at bounding box center [404, 415] width 82 height 72
select select "79631"
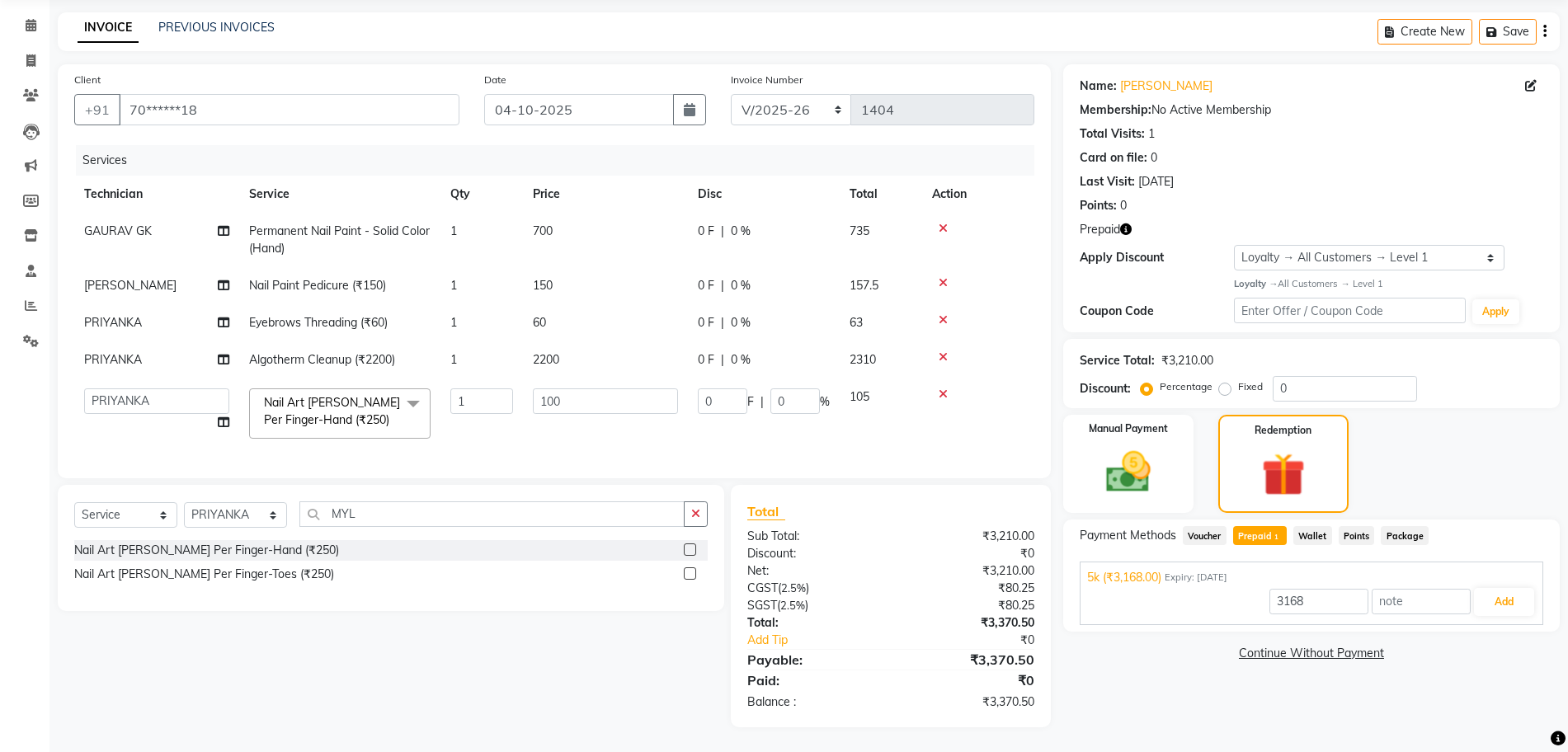
scroll to position [75, 0]
click at [488, 388] on input "1" at bounding box center [481, 401] width 62 height 26
type input "2"
click at [526, 427] on tbody "GAURAV GK Permanent Nail Paint - Solid Color (Hand) 1 700 0 F | 0 % 735 [PERSON…" at bounding box center [554, 331] width 960 height 236
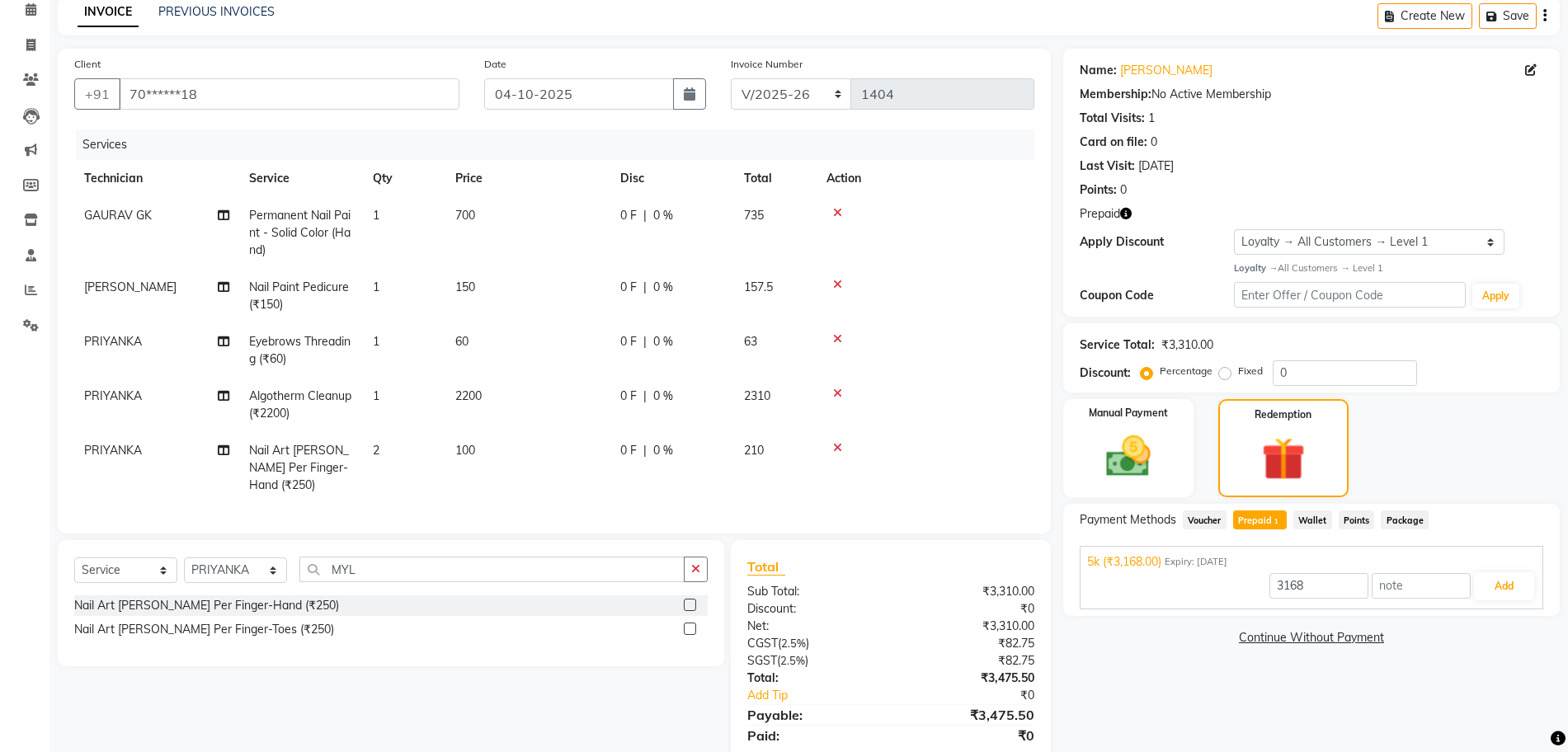
scroll to position [128, 0]
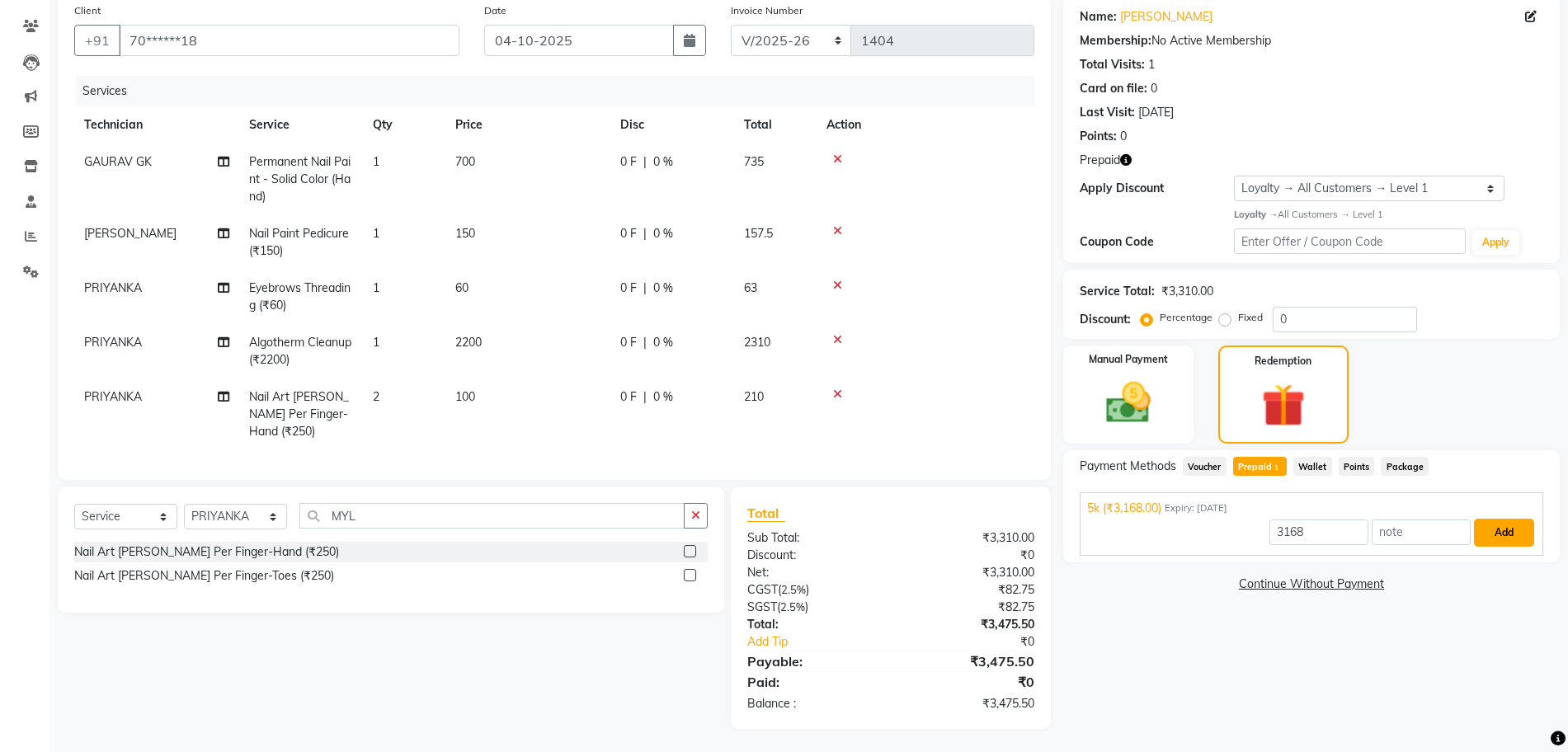
click at [1517, 535] on button "Add" at bounding box center [1504, 532] width 60 height 28
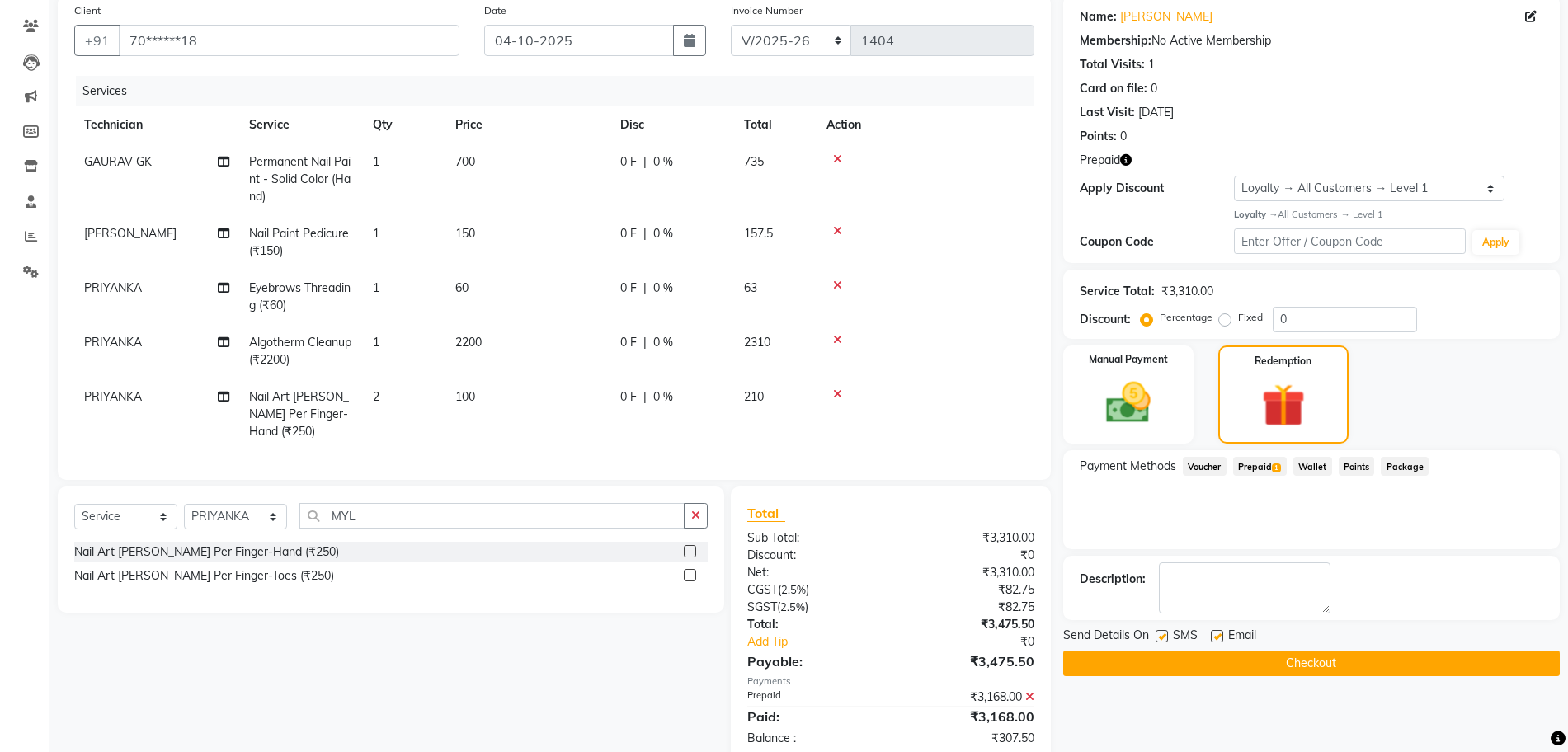
scroll to position [245, 0]
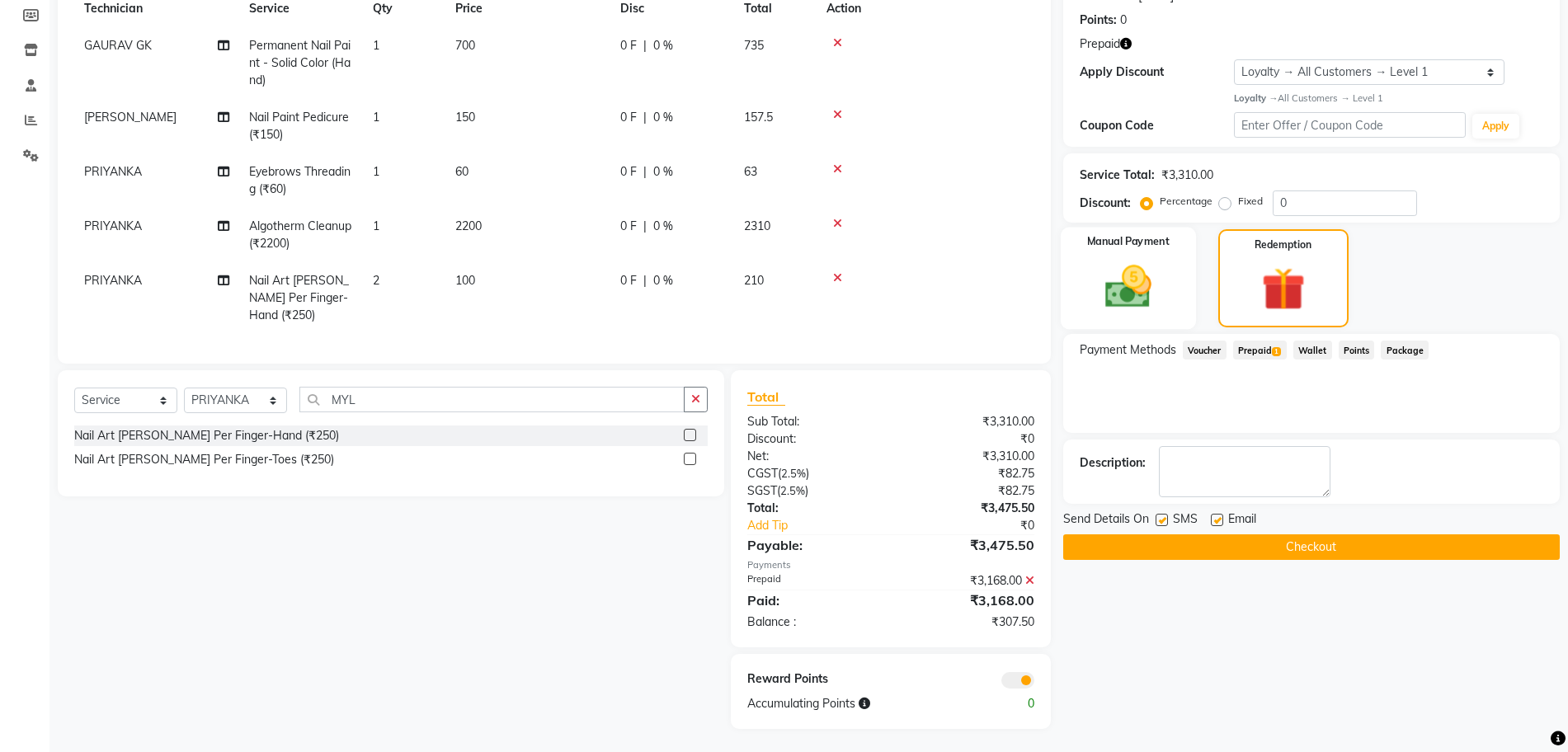
click at [1148, 297] on img at bounding box center [1128, 287] width 76 height 54
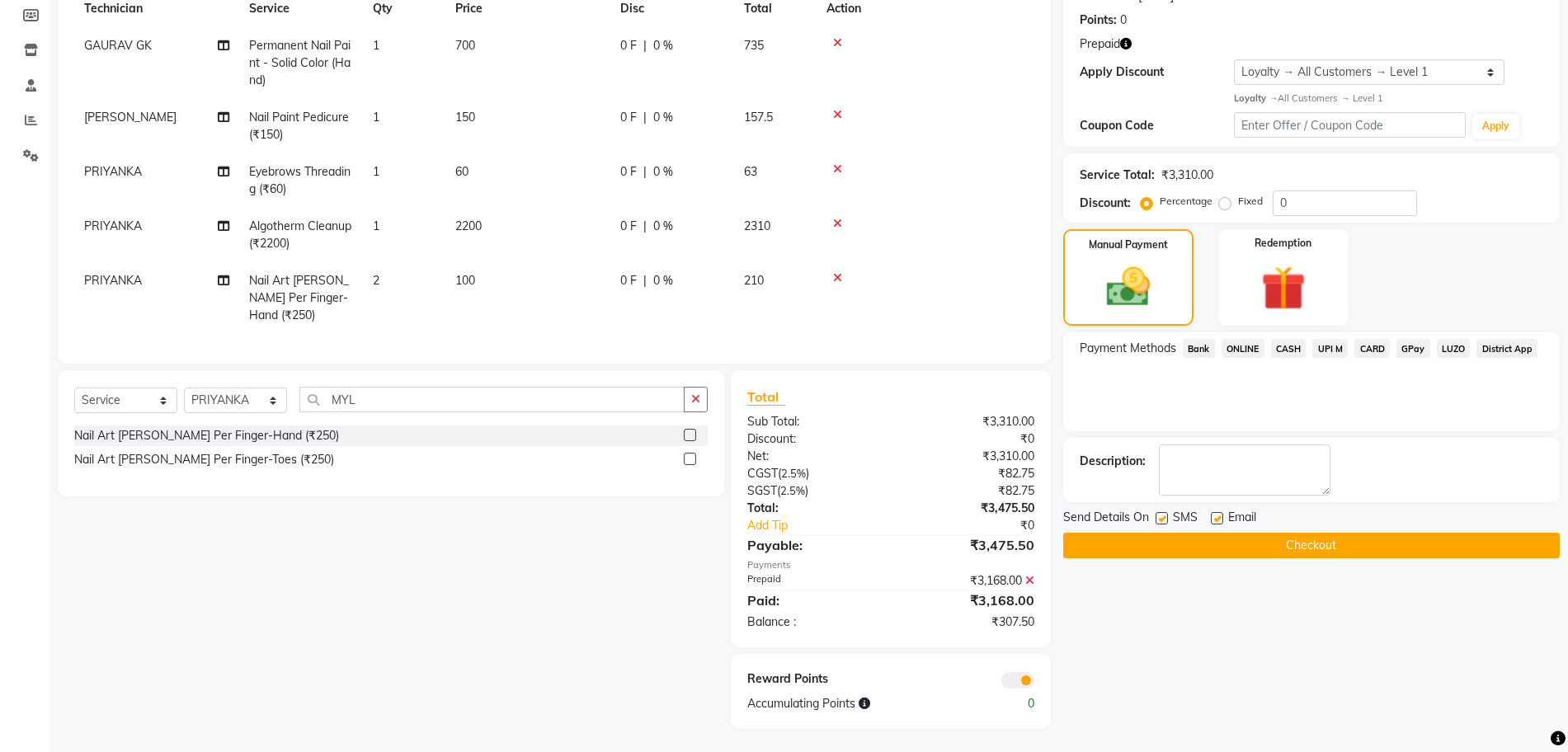
click at [1246, 348] on span "ONLINE" at bounding box center [1243, 348] width 43 height 19
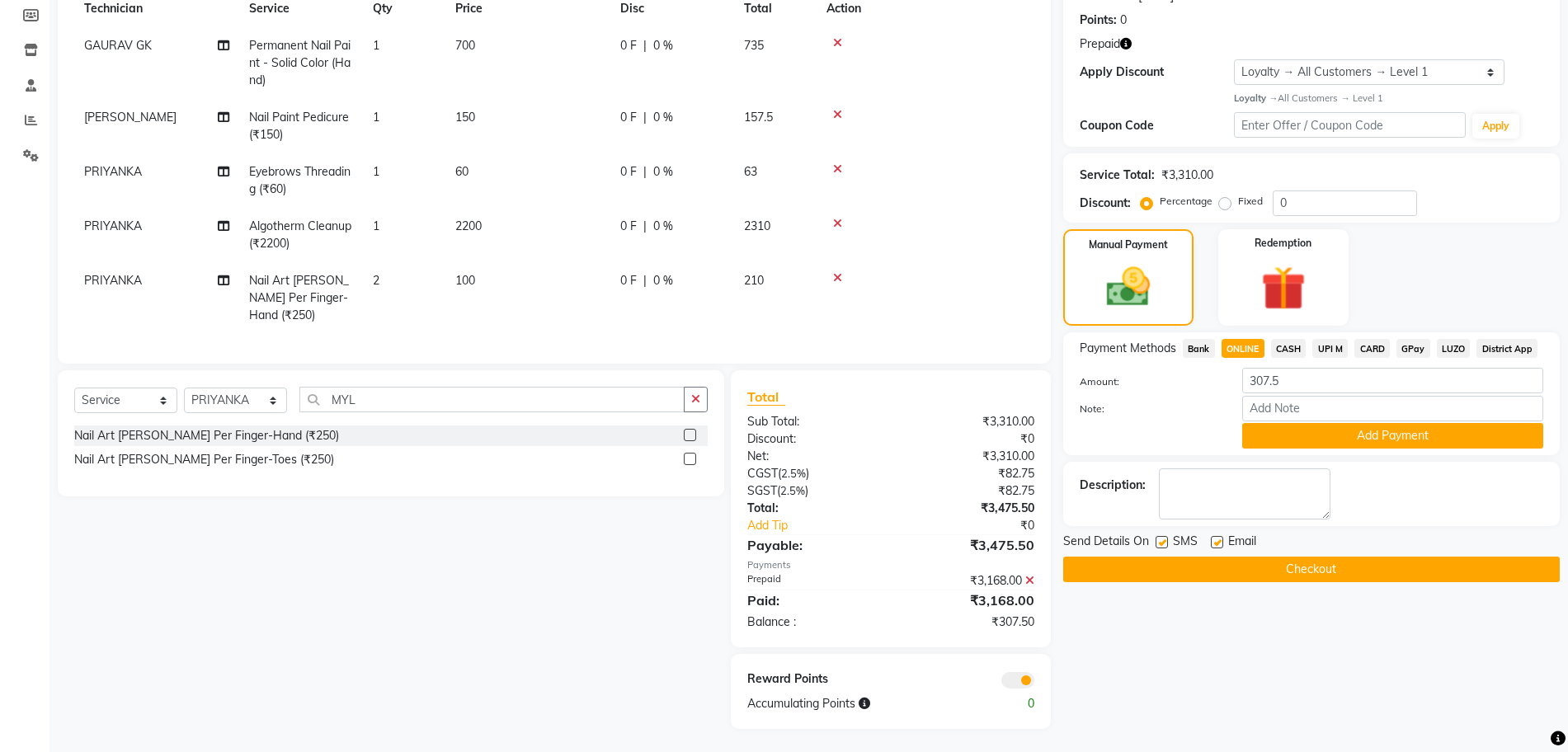
click at [1364, 346] on span "CARD" at bounding box center [1371, 348] width 35 height 19
click at [1346, 432] on button "Add Payment" at bounding box center [1393, 436] width 301 height 26
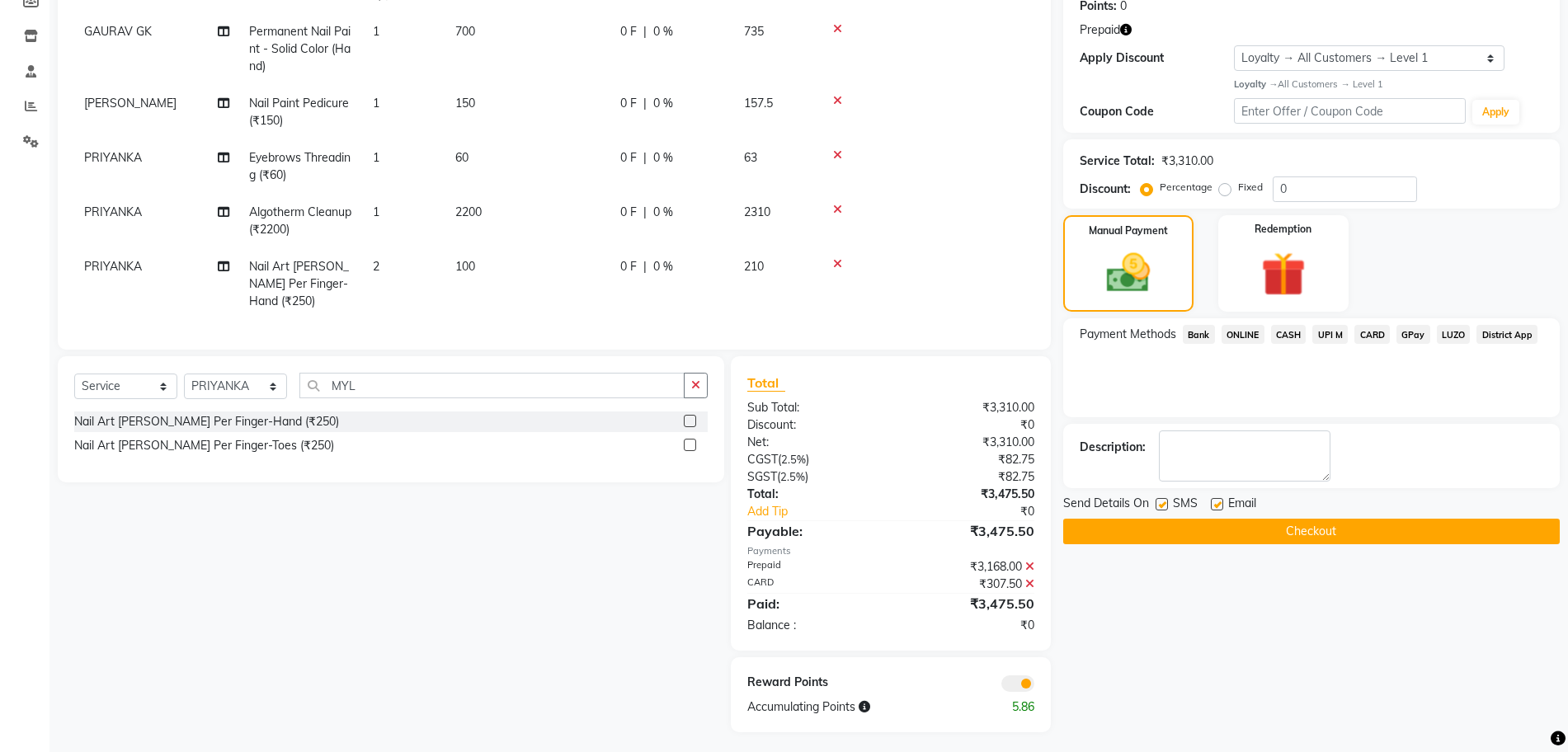
scroll to position [263, 0]
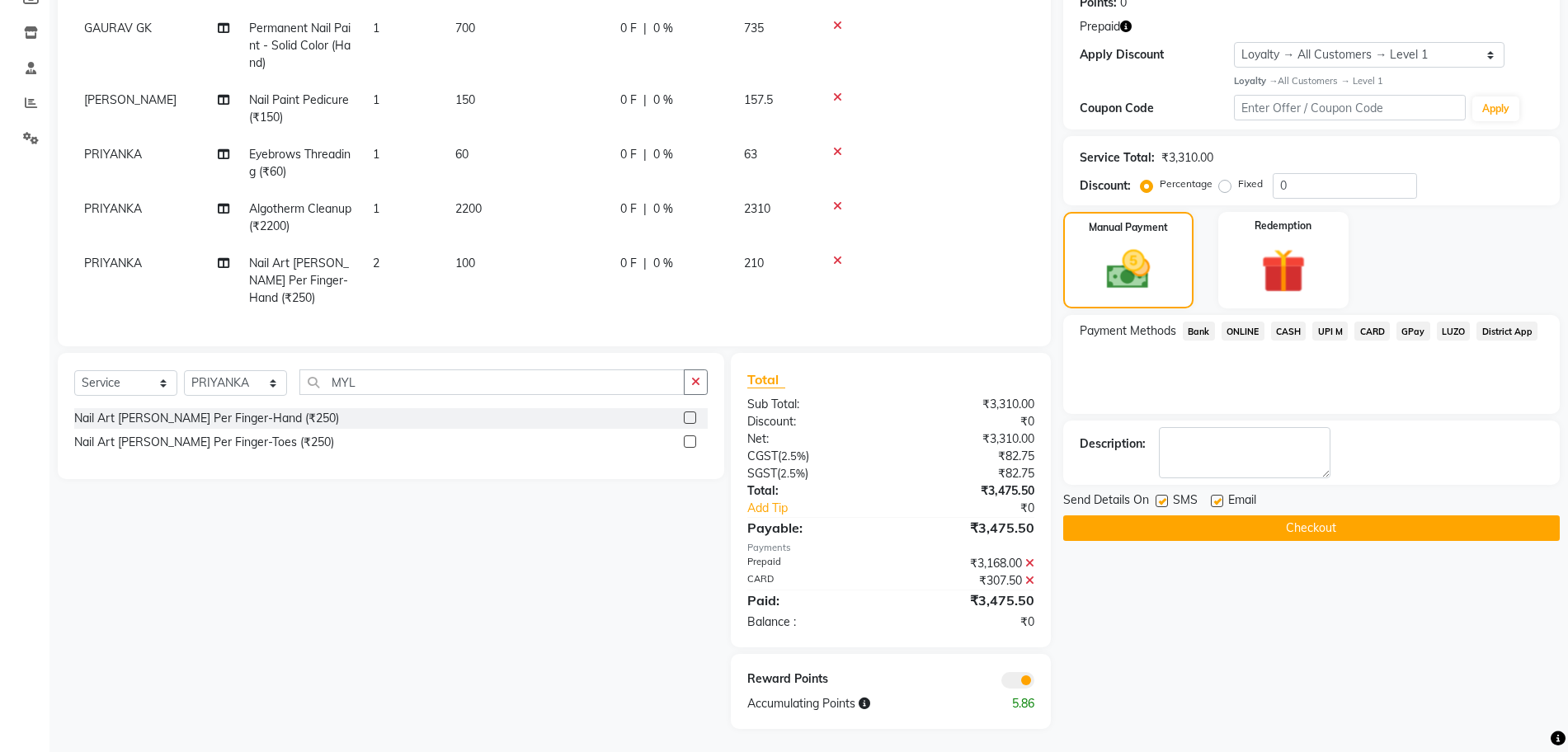
click at [1130, 528] on button "Checkout" at bounding box center [1311, 529] width 496 height 26
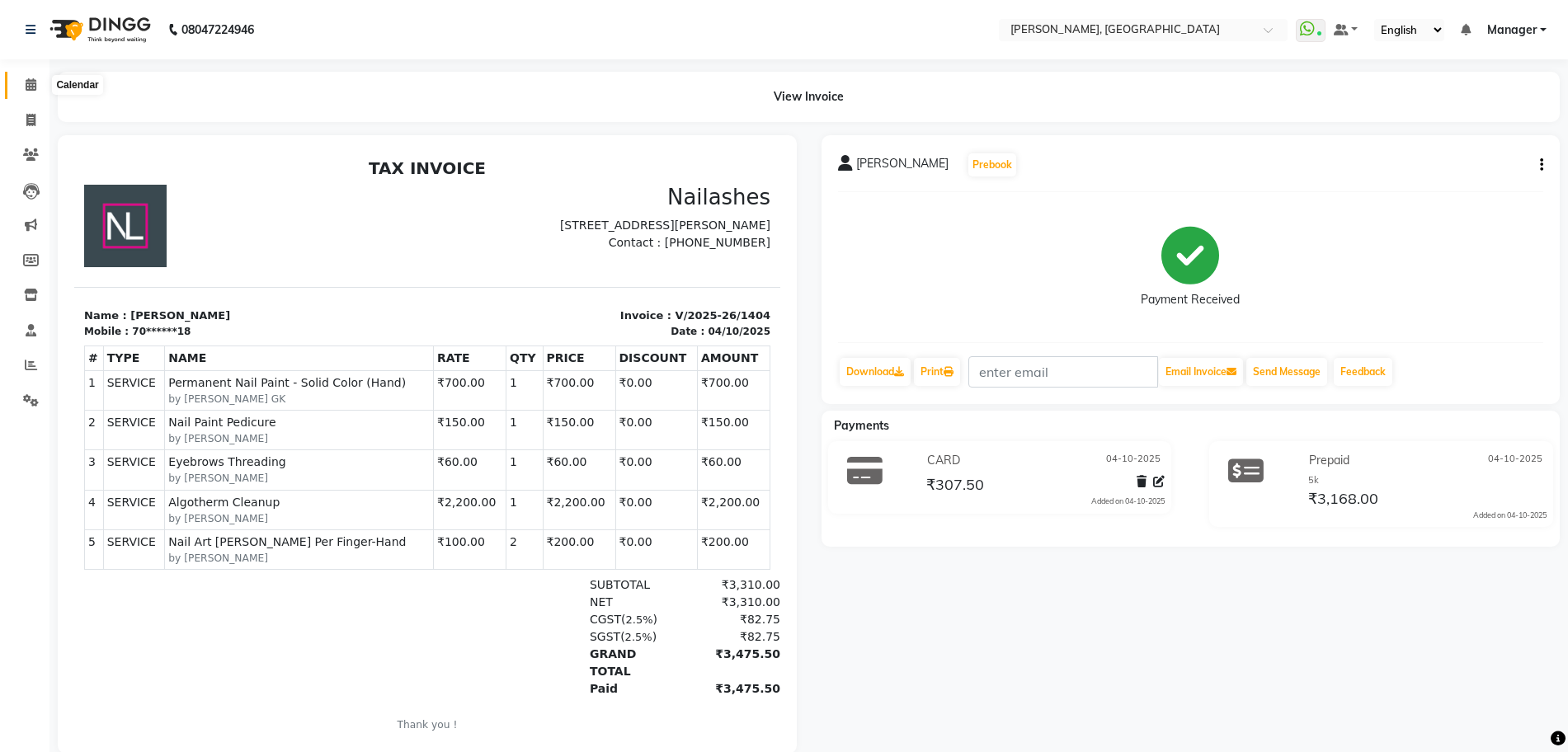
click at [41, 86] on span at bounding box center [31, 86] width 29 height 19
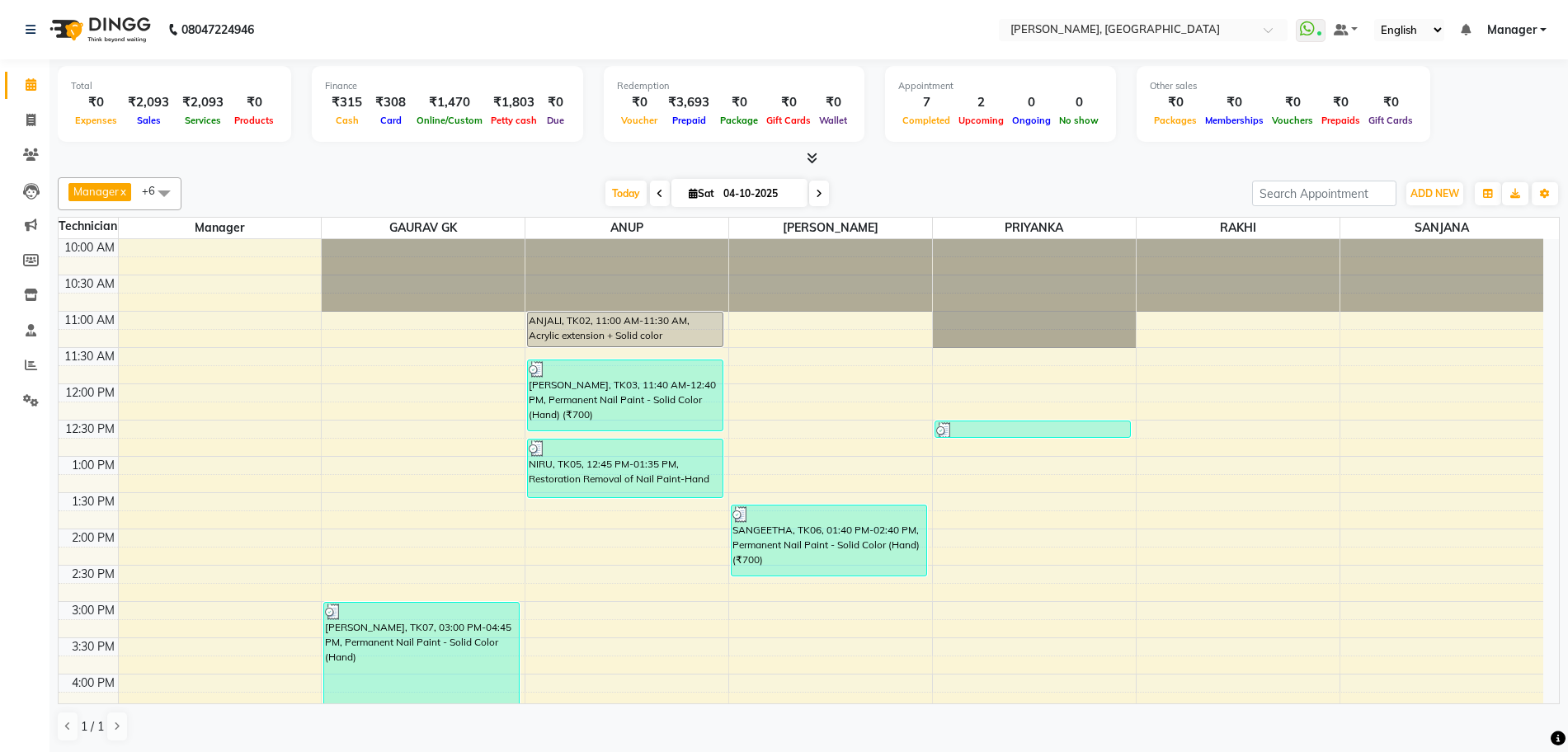
click at [809, 157] on icon at bounding box center [812, 157] width 11 height 12
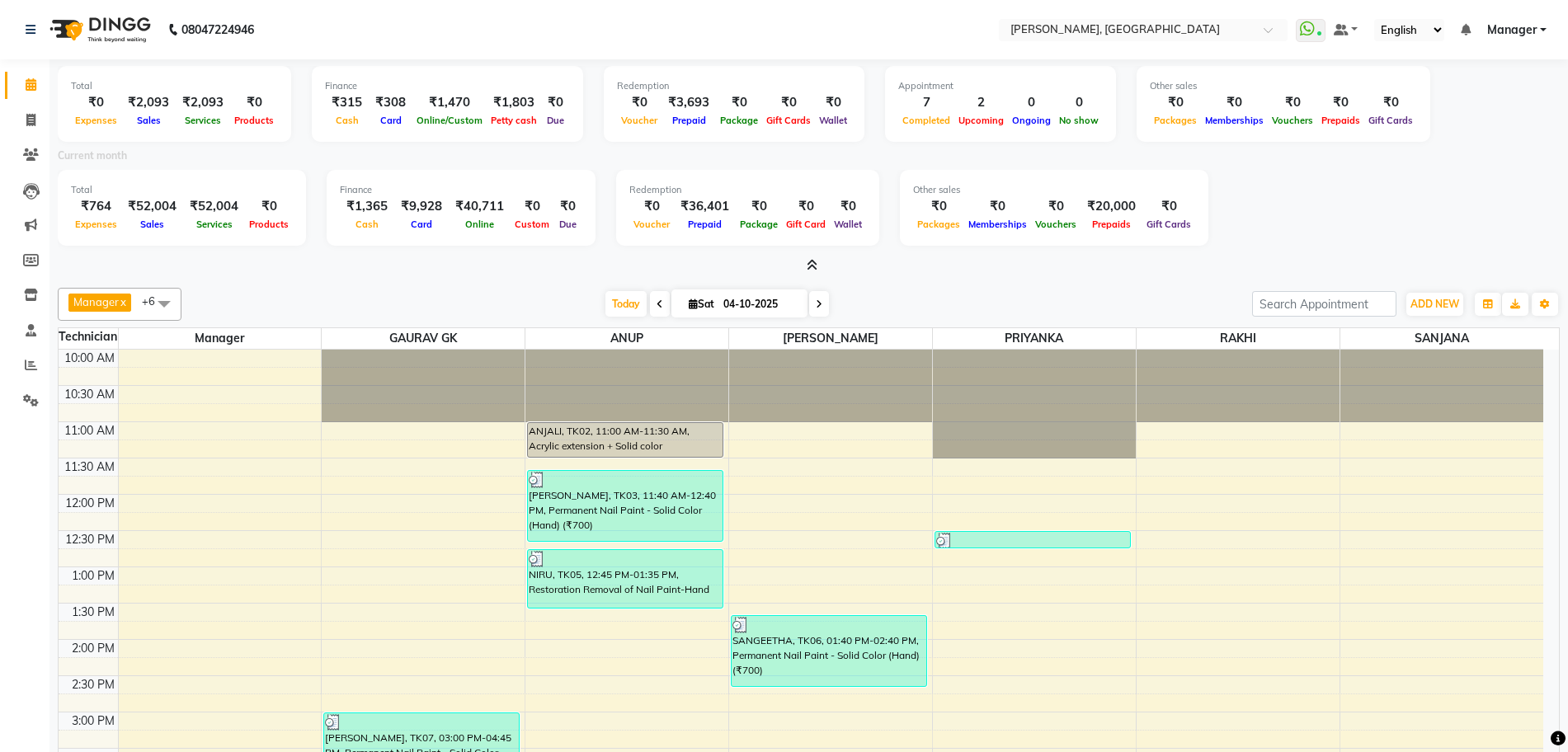
click at [814, 263] on icon at bounding box center [812, 265] width 11 height 12
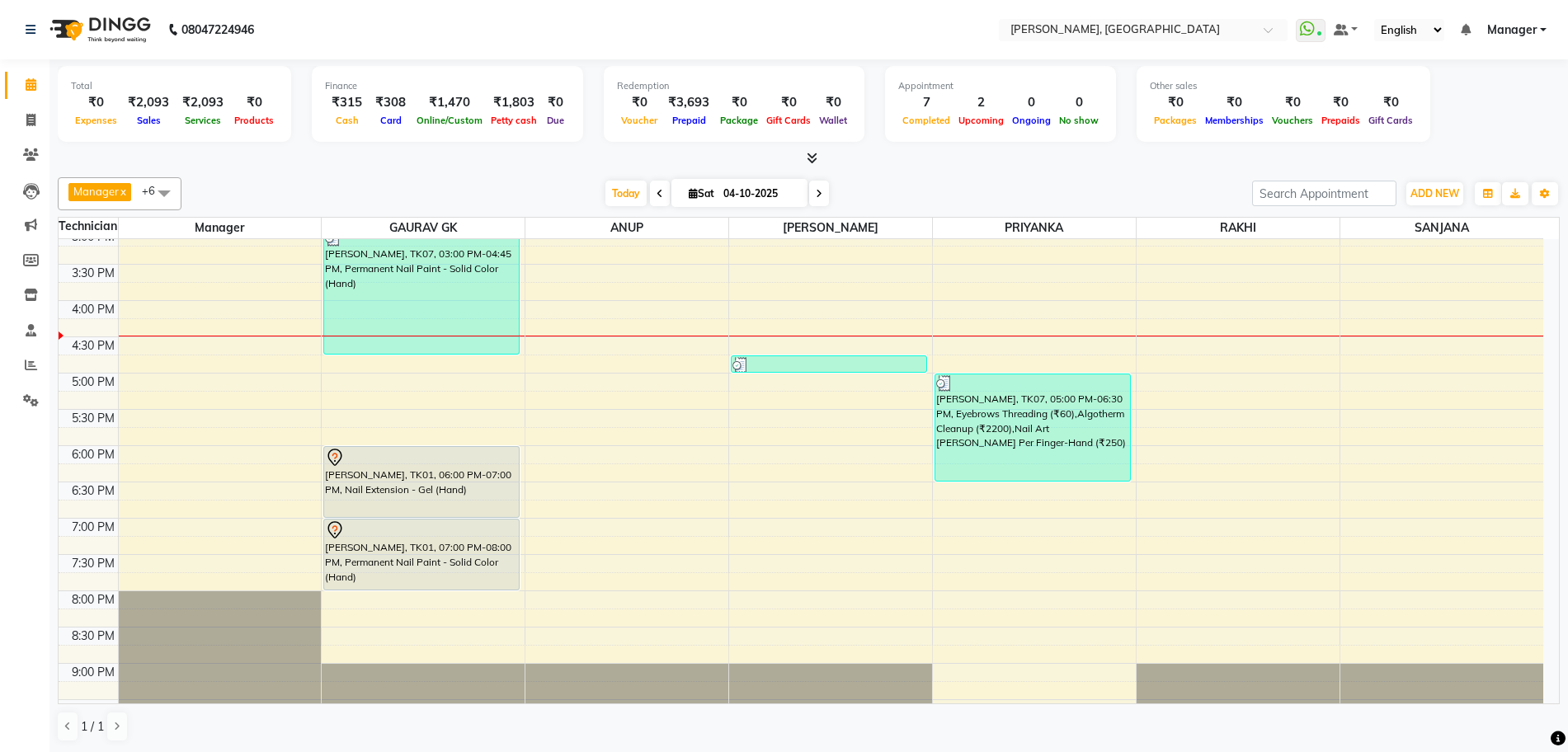
scroll to position [406, 0]
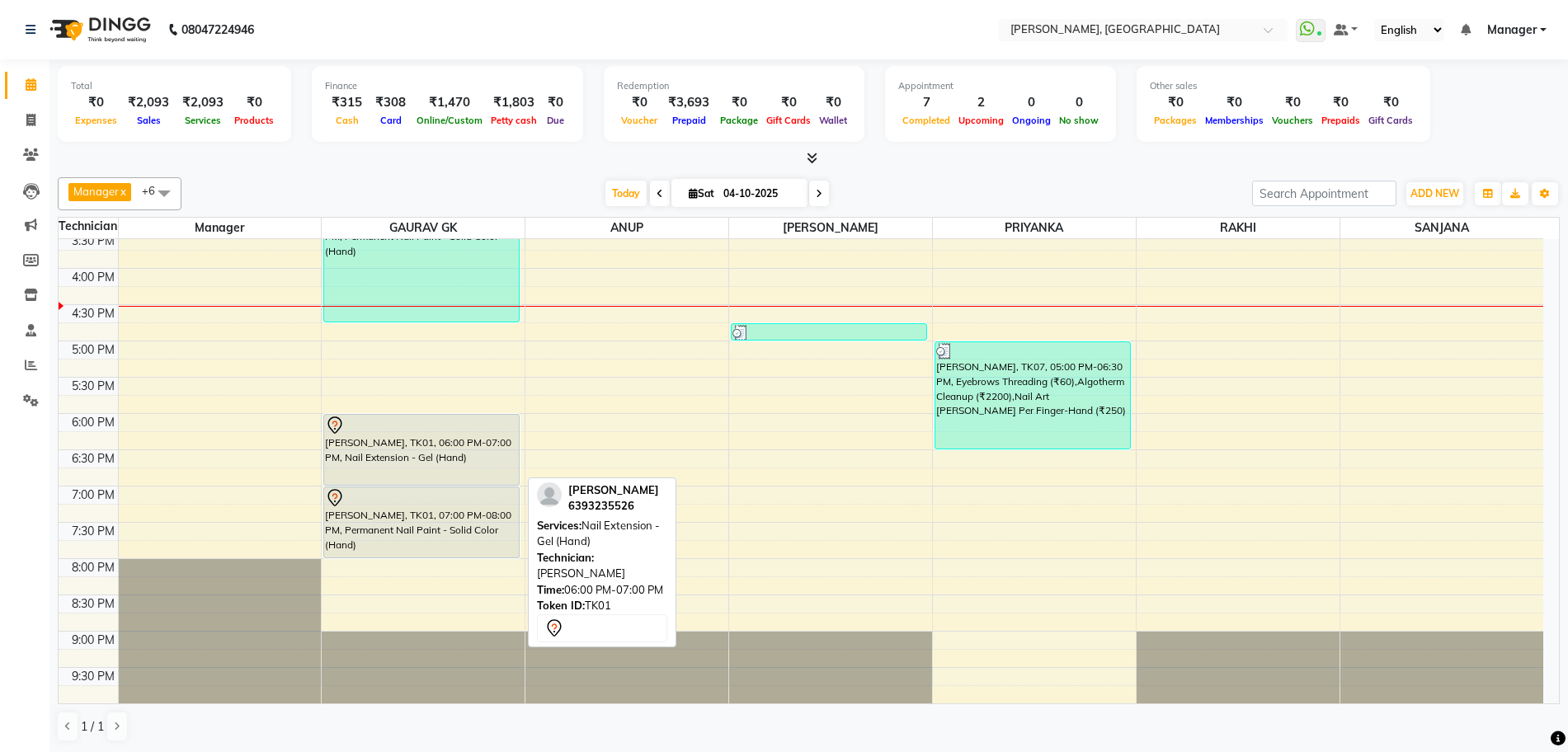
click at [395, 468] on div "[PERSON_NAME], TK01, 06:00 PM-07:00 PM, Nail Extension - Gel (Hand)" at bounding box center [422, 450] width 195 height 70
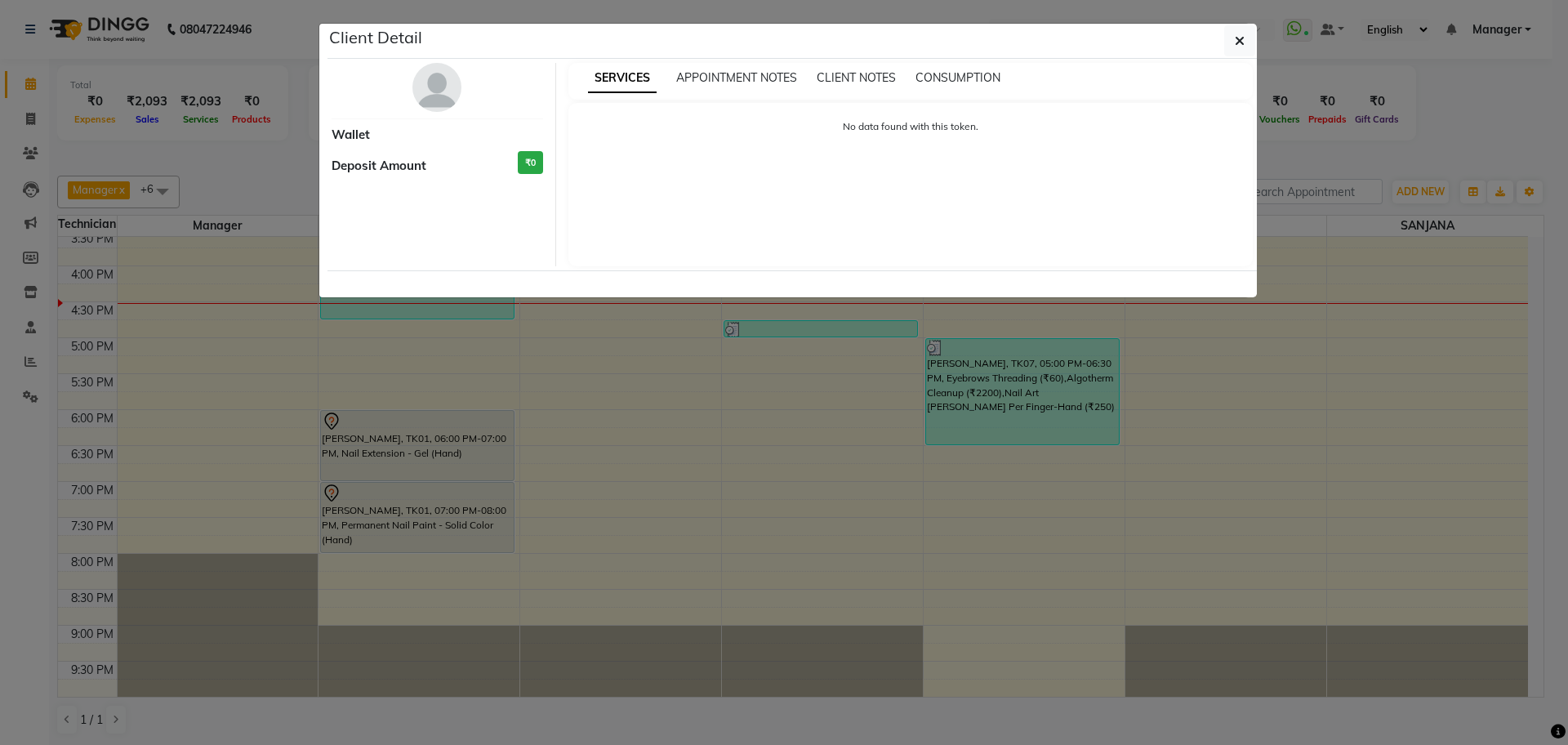
select select "7"
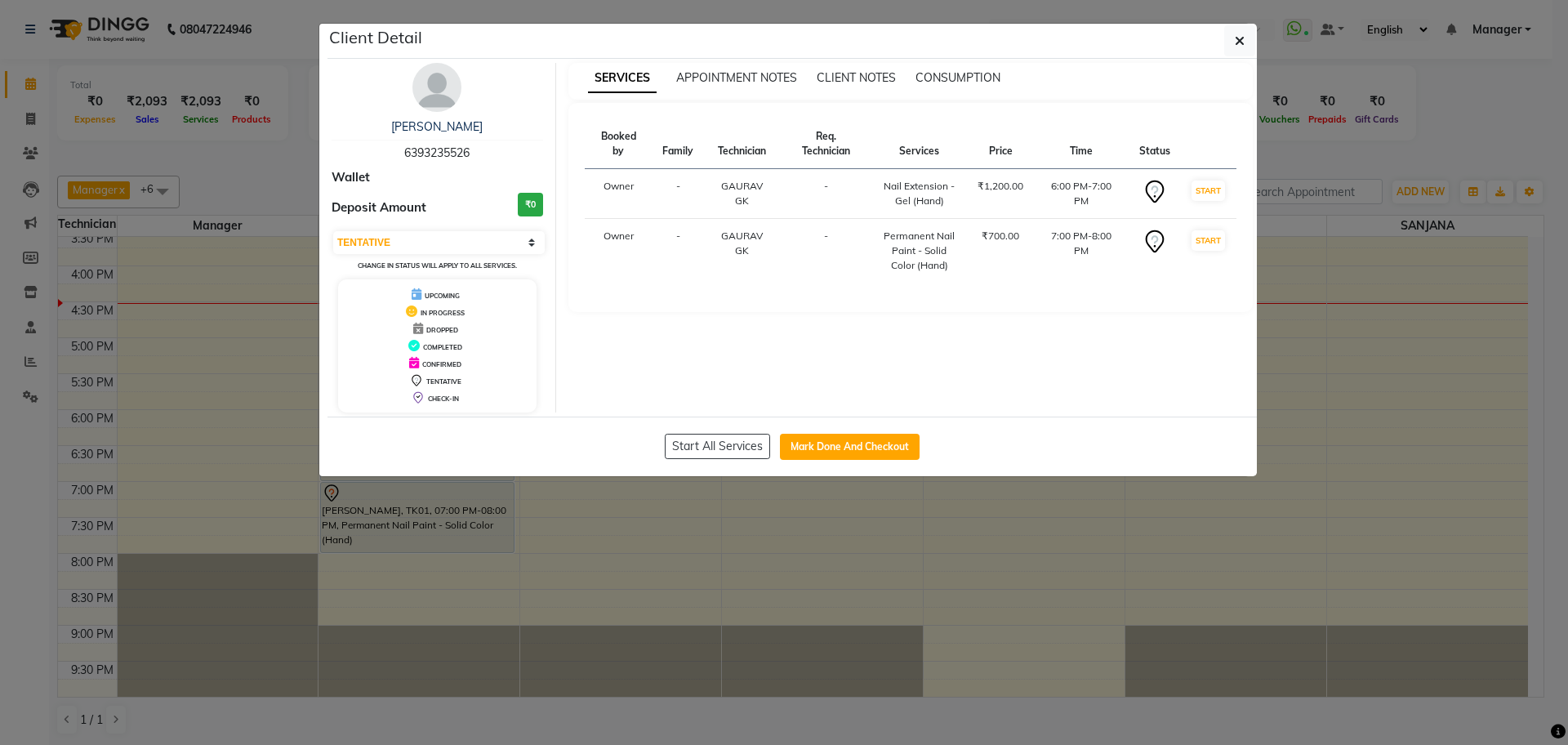
click at [426, 154] on span "6393235526" at bounding box center [436, 153] width 65 height 14
copy span "6393235526"
click at [1244, 43] on icon "button" at bounding box center [1240, 40] width 10 height 13
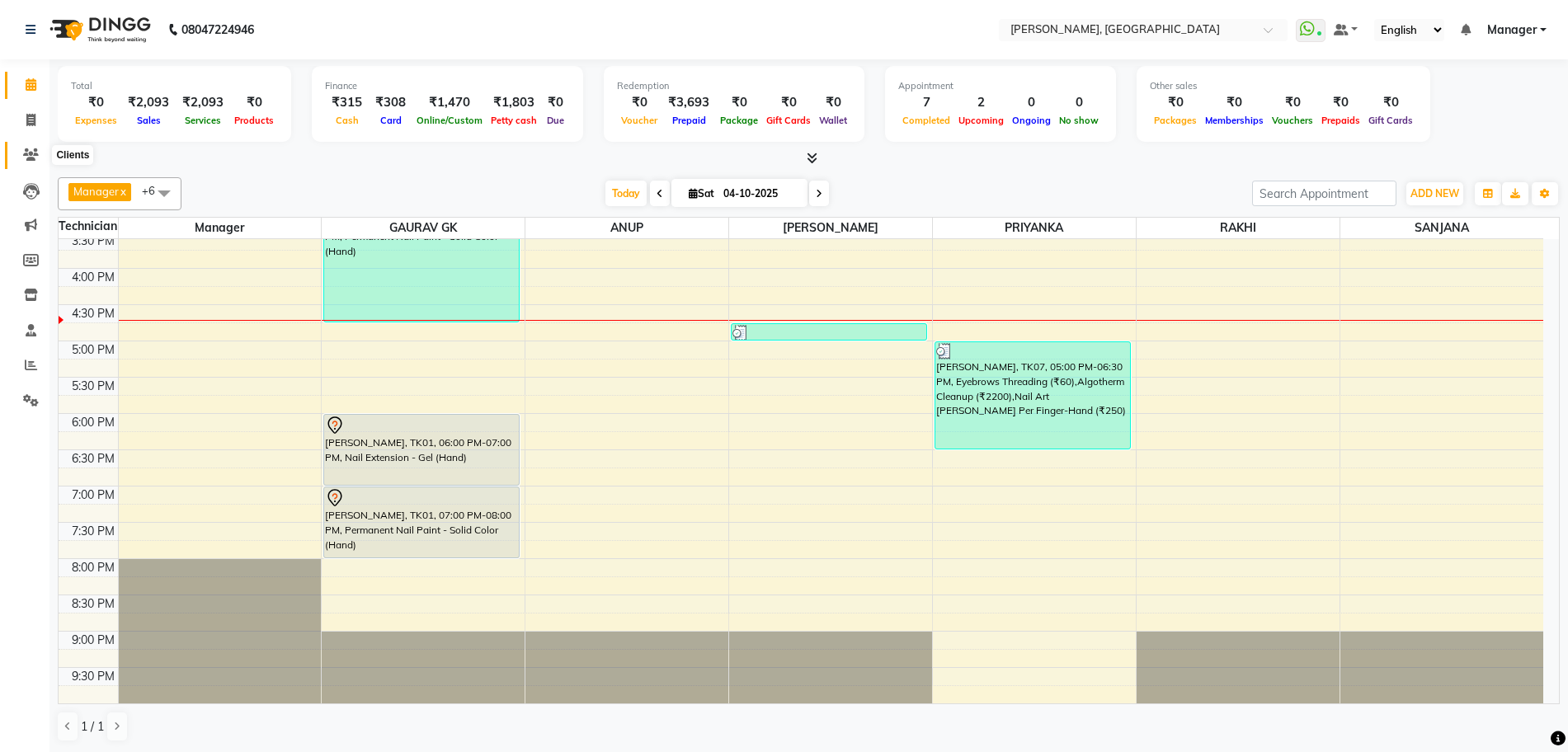
click at [30, 150] on icon at bounding box center [31, 155] width 15 height 12
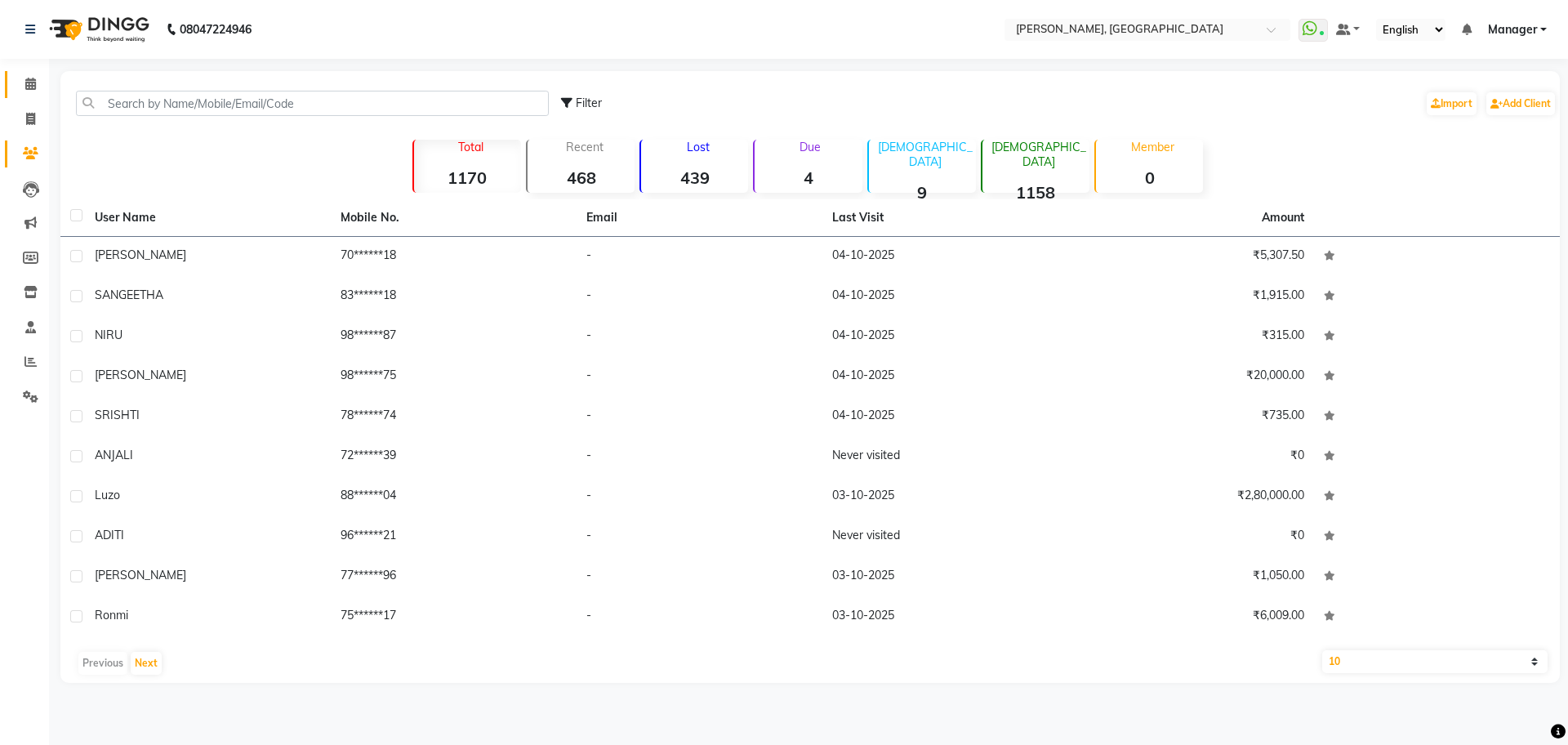
click at [26, 73] on link "Calendar" at bounding box center [25, 85] width 39 height 27
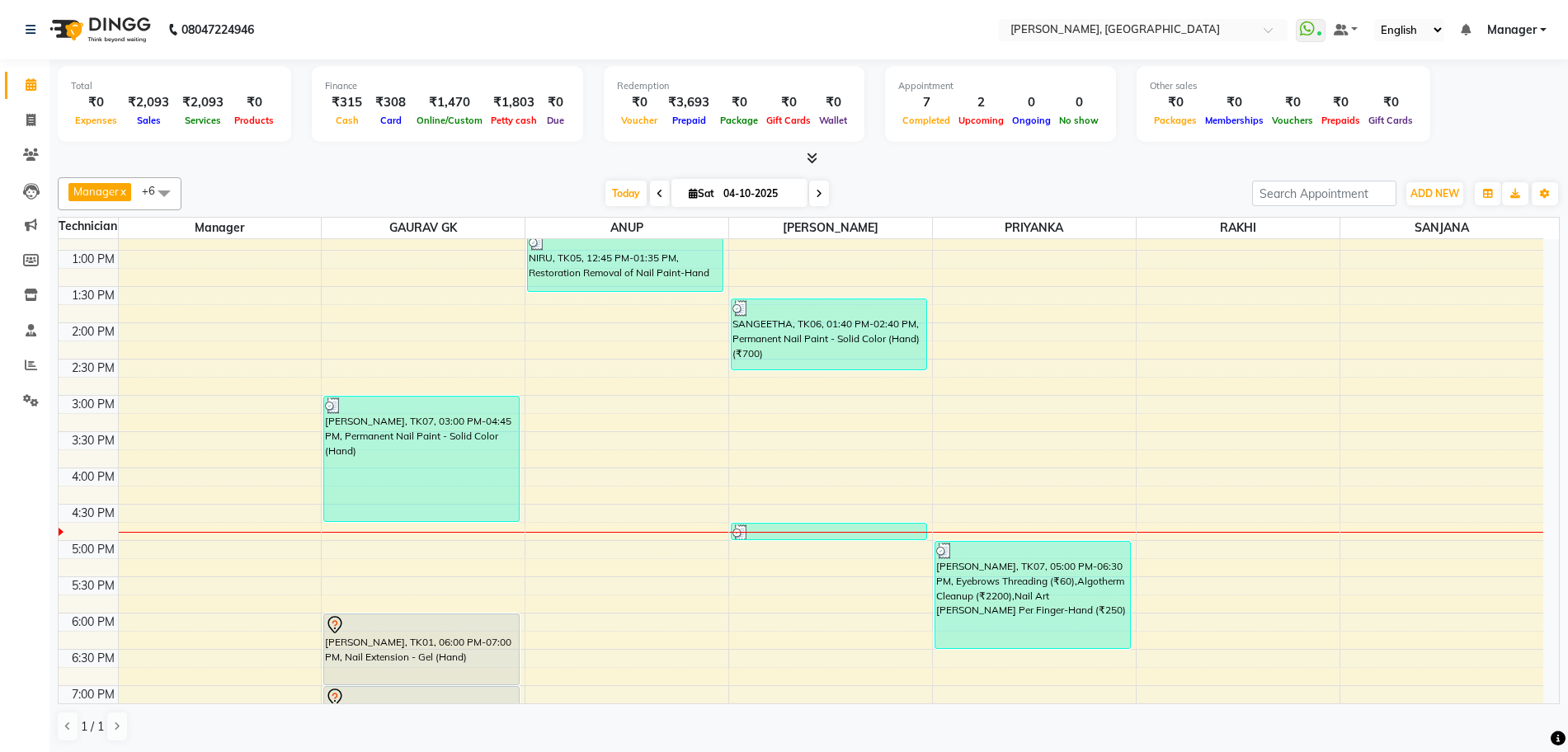
scroll to position [406, 0]
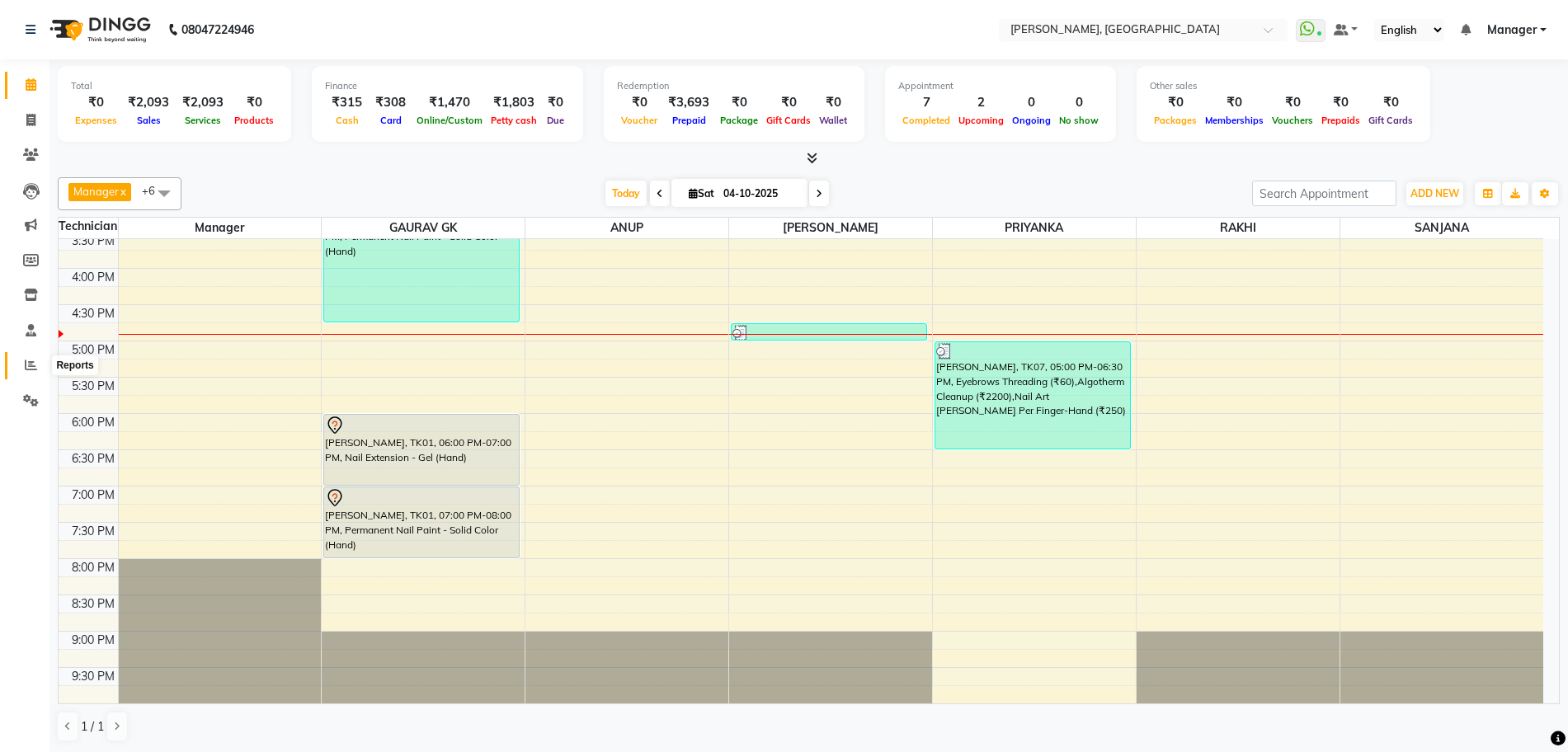
click at [32, 365] on icon at bounding box center [31, 364] width 12 height 12
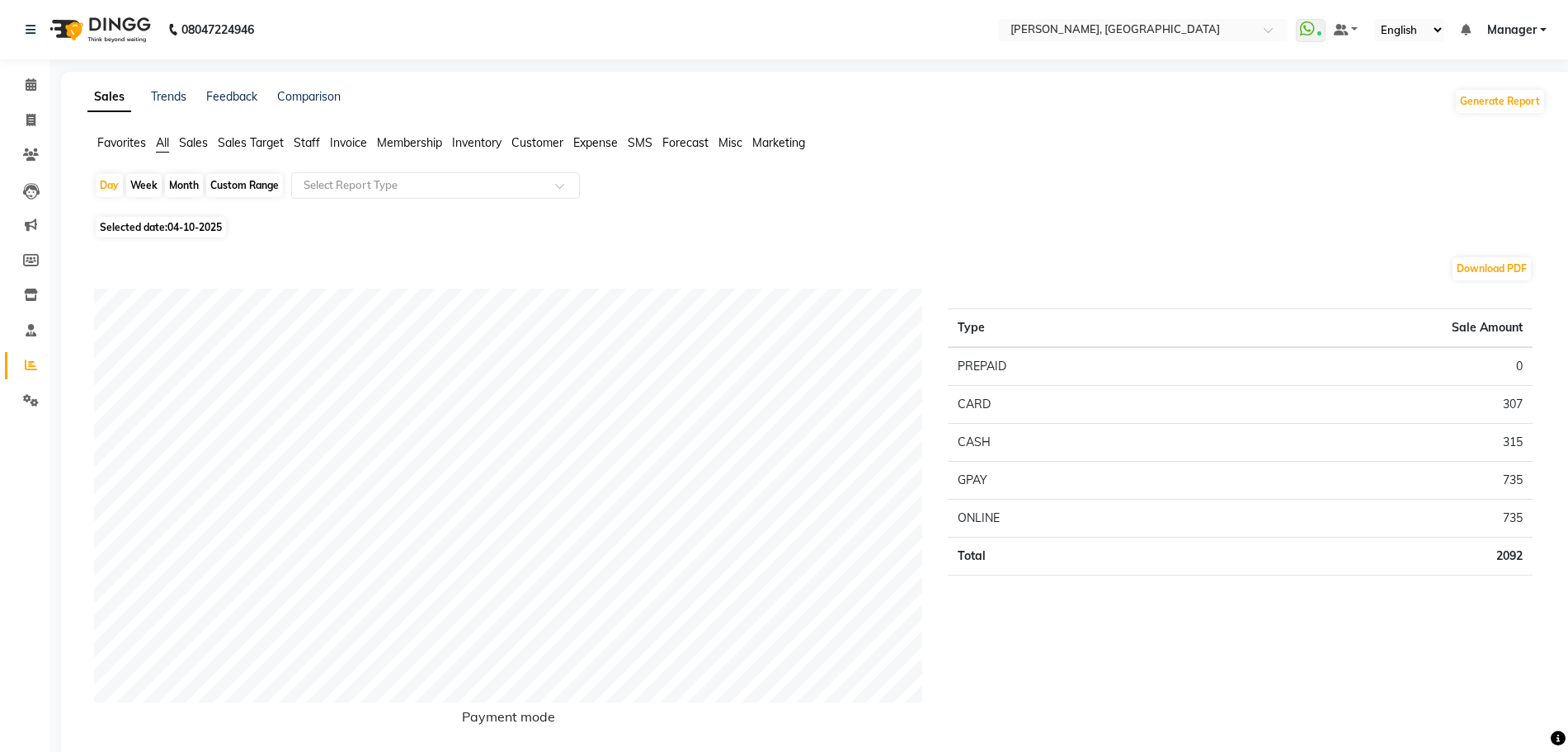
click at [310, 139] on span "Staff" at bounding box center [306, 142] width 27 height 15
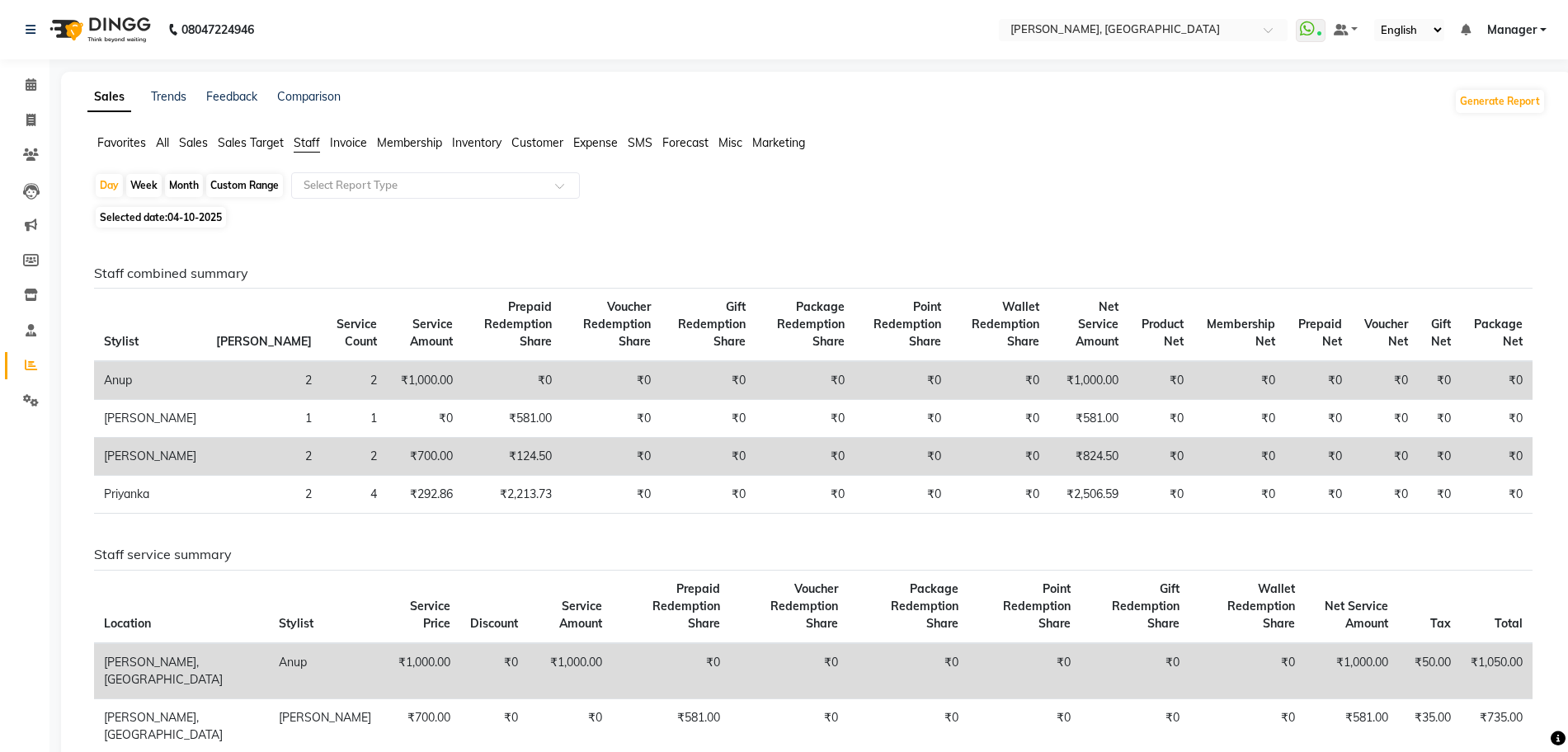
click at [33, 68] on li "Calendar" at bounding box center [25, 85] width 50 height 35
click at [34, 80] on icon at bounding box center [31, 85] width 11 height 12
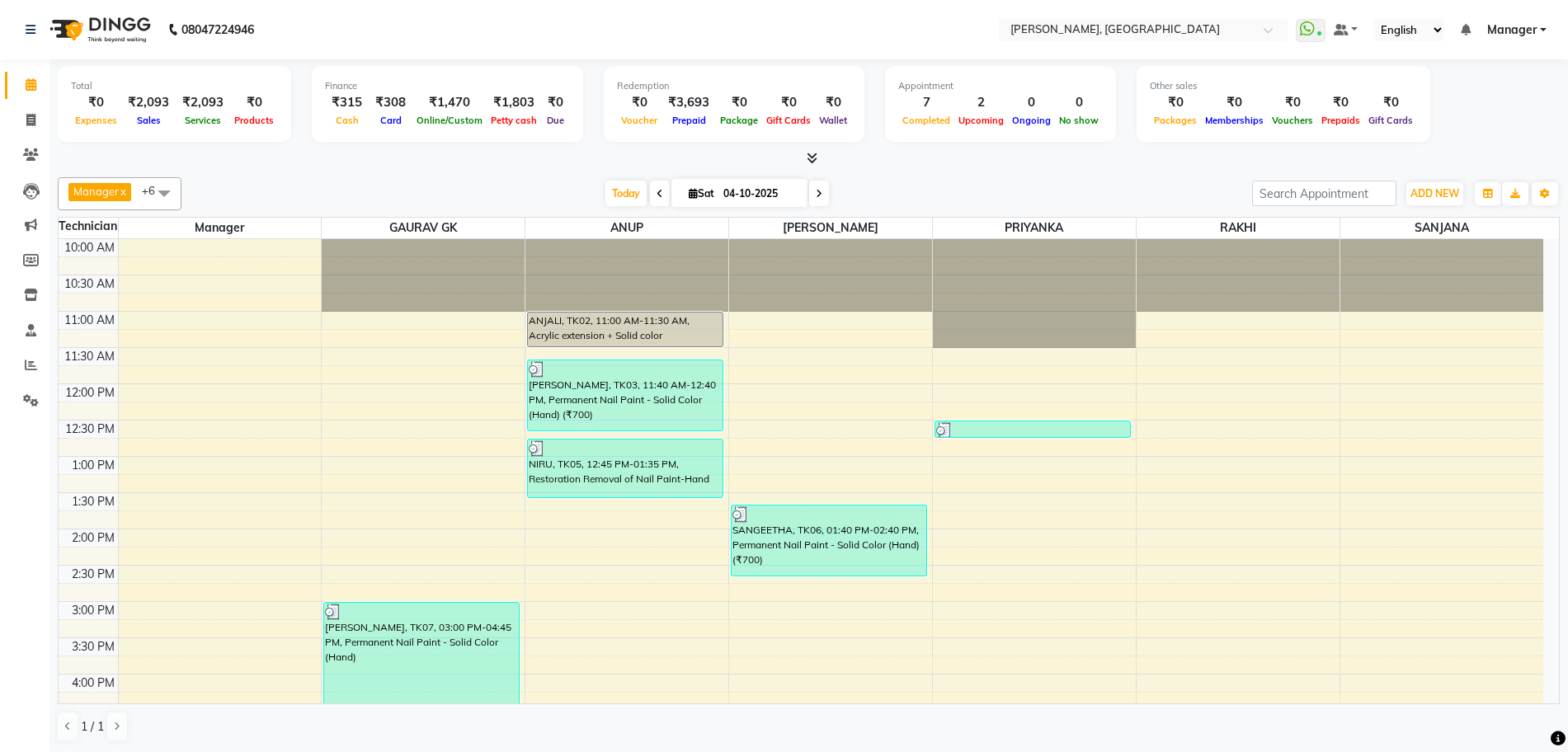
click at [811, 156] on icon at bounding box center [812, 157] width 11 height 12
